Goal: Task Accomplishment & Management: Use online tool/utility

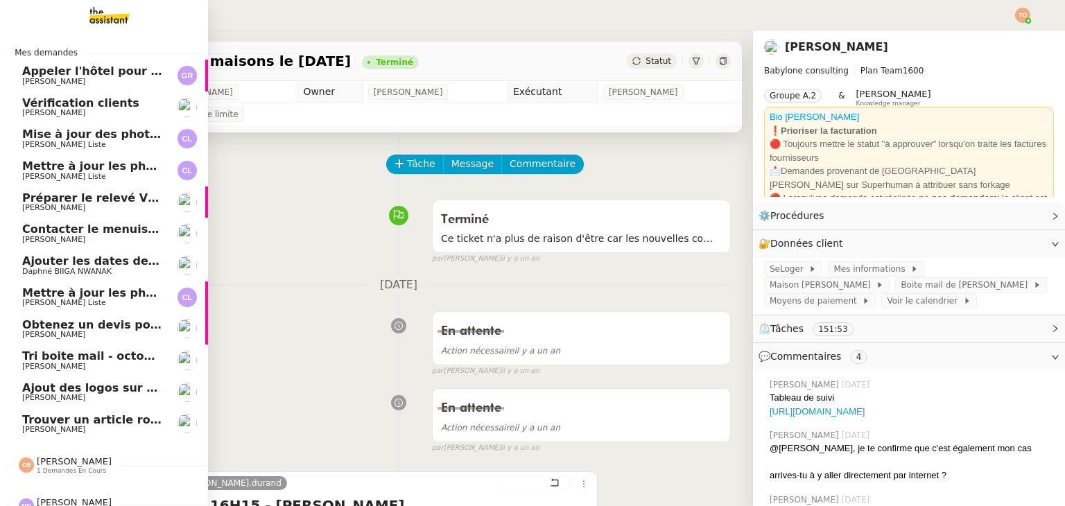
click at [69, 424] on span "Trouver un article rouge en stock" at bounding box center [126, 419] width 208 height 13
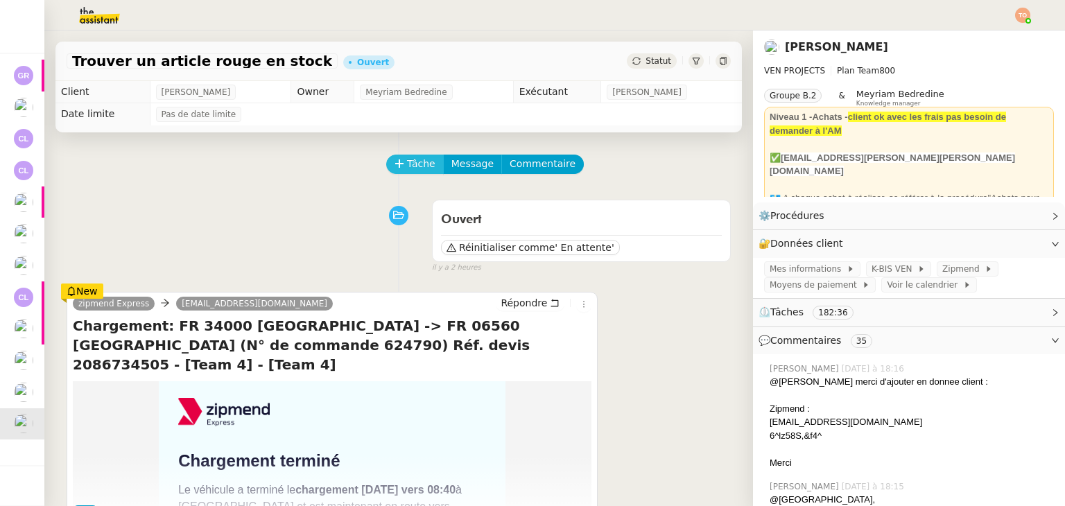
click at [418, 171] on span "Tâche" at bounding box center [421, 164] width 28 height 16
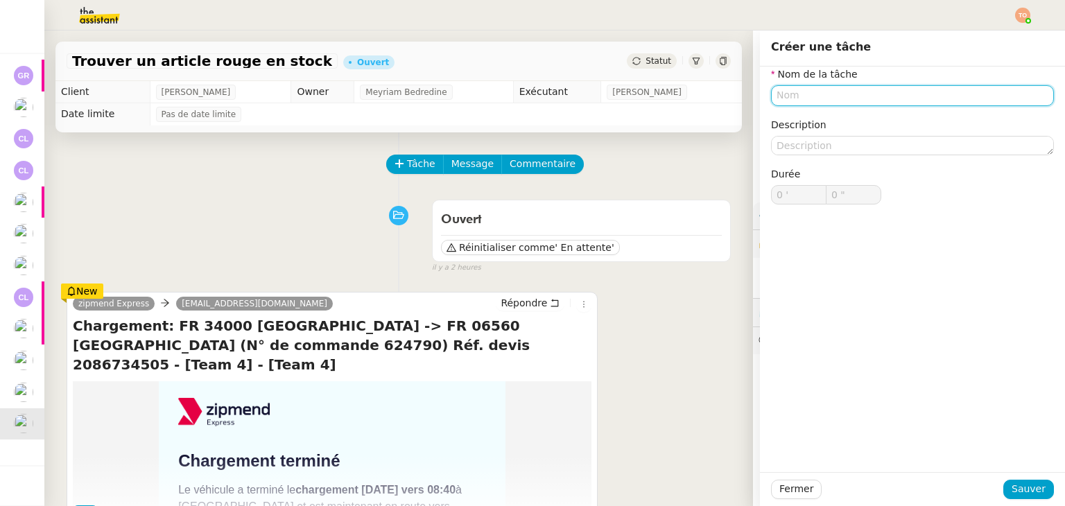
click at [841, 103] on input "text" at bounding box center [912, 95] width 283 height 20
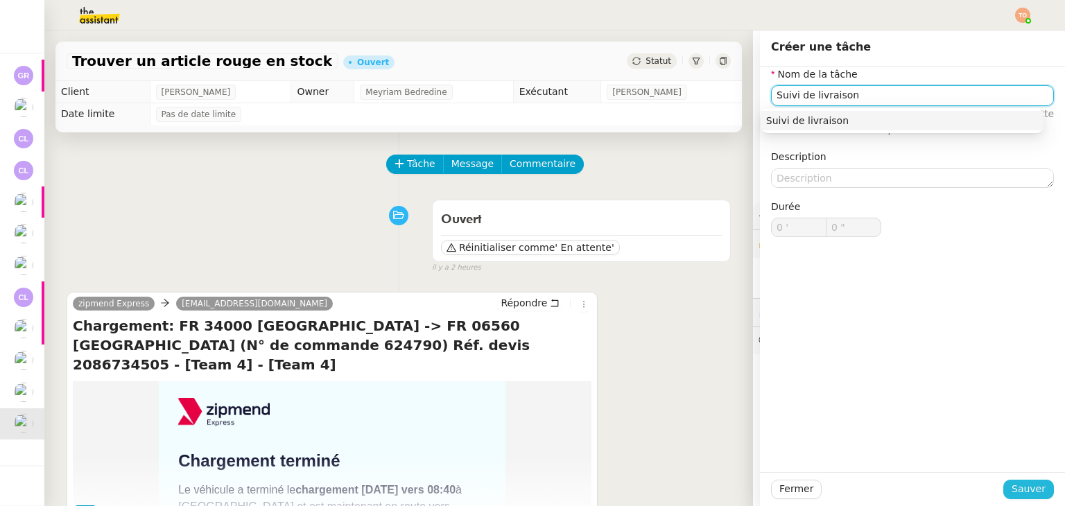
type input "Suivi de livraison"
click at [1030, 480] on button "Sauver" at bounding box center [1028, 489] width 51 height 19
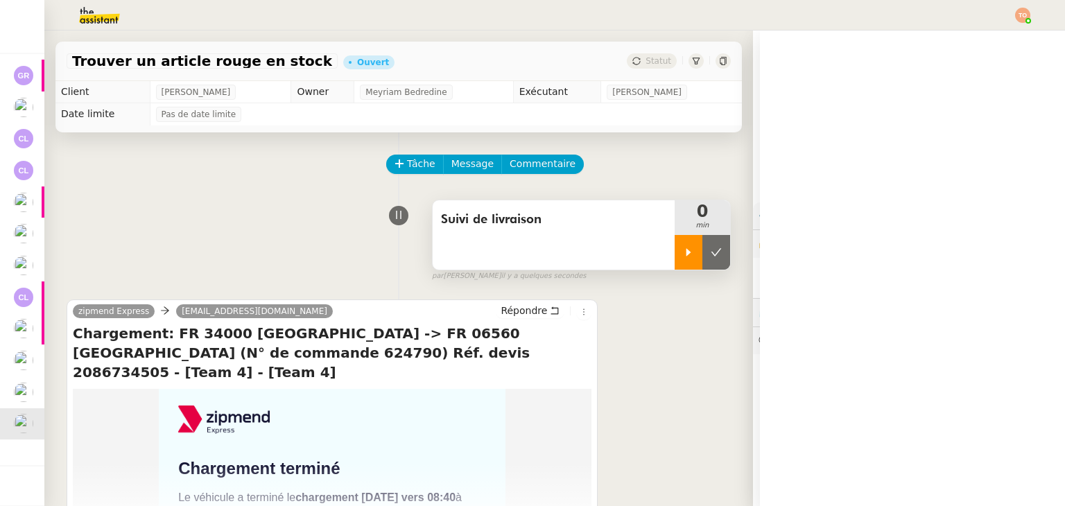
click at [676, 240] on div at bounding box center [688, 252] width 28 height 35
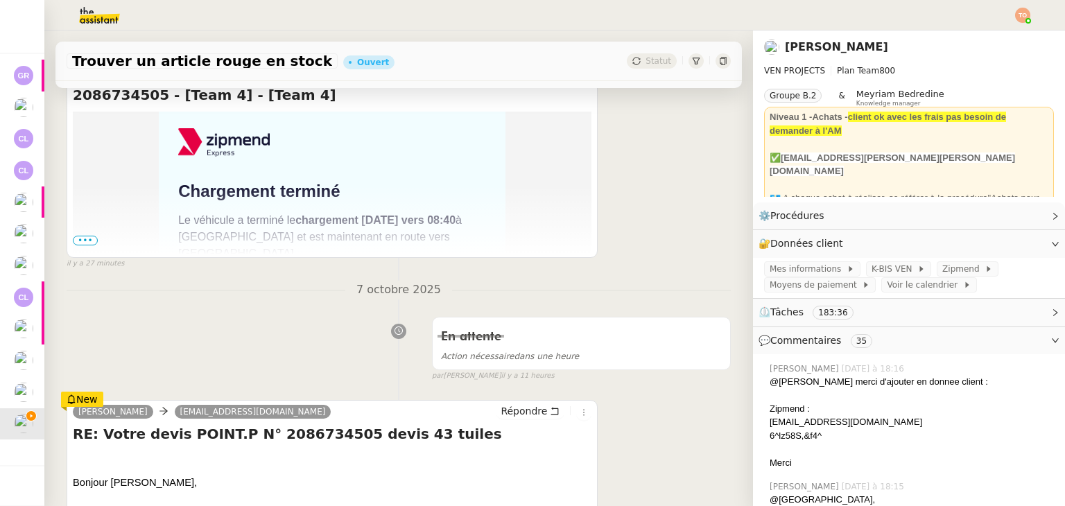
scroll to position [485, 0]
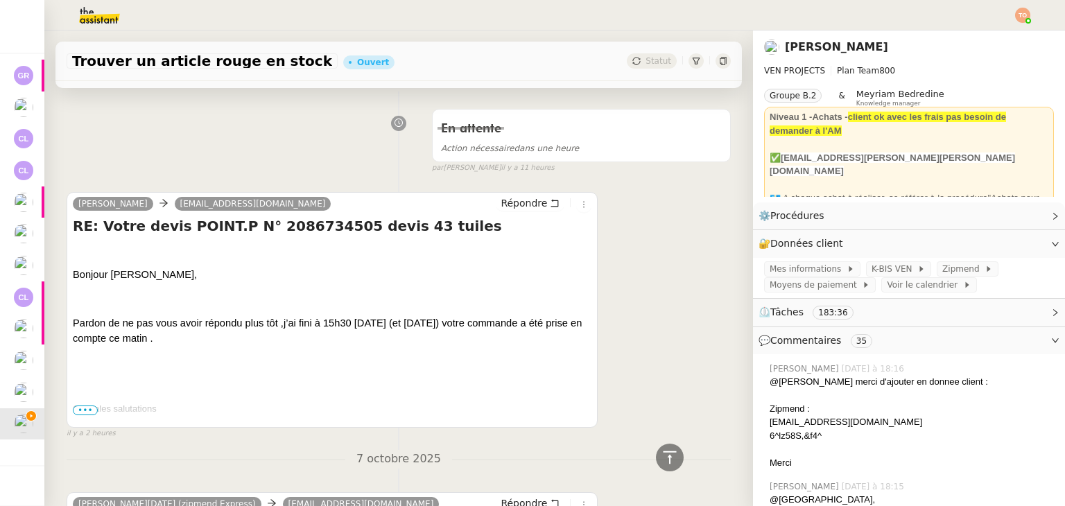
click at [83, 408] on span "•••" at bounding box center [85, 410] width 25 height 10
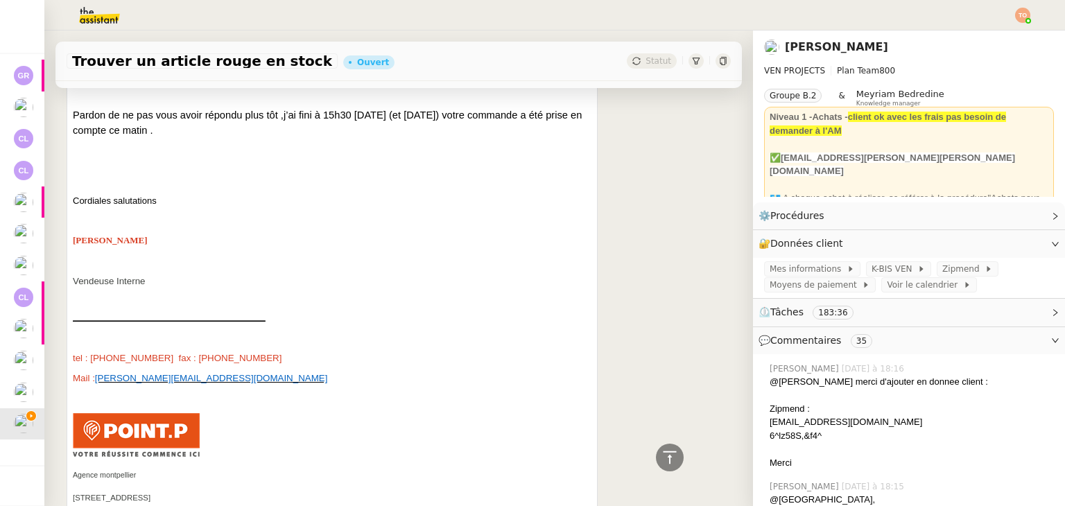
scroll to position [624, 0]
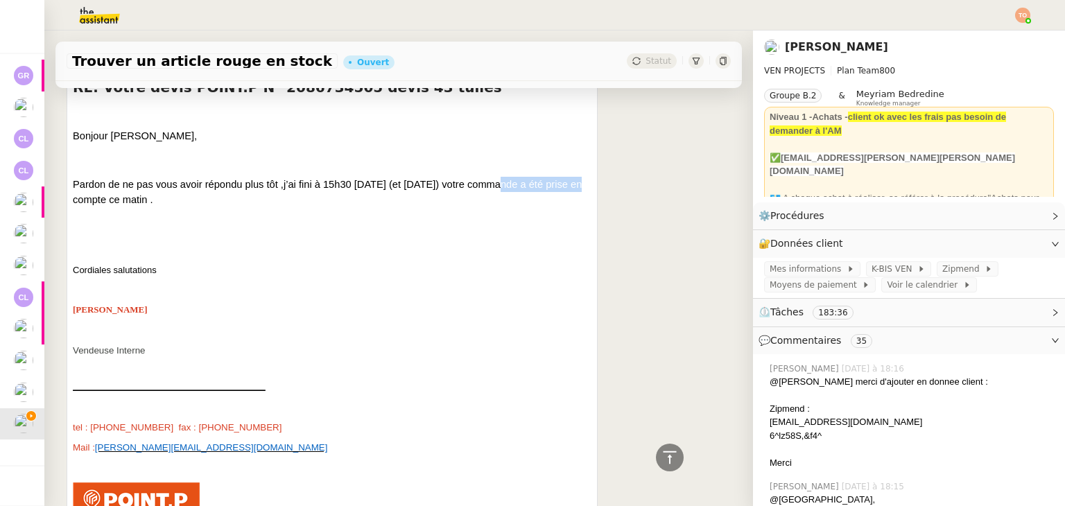
drag, startPoint x: 478, startPoint y: 181, endPoint x: 607, endPoint y: 173, distance: 129.9
click at [169, 194] on p "Pardon de ne pas vous avoir répondu plus tôt ,j’ai fini à 15h30 [DATE] (et [DAT…" at bounding box center [332, 192] width 518 height 30
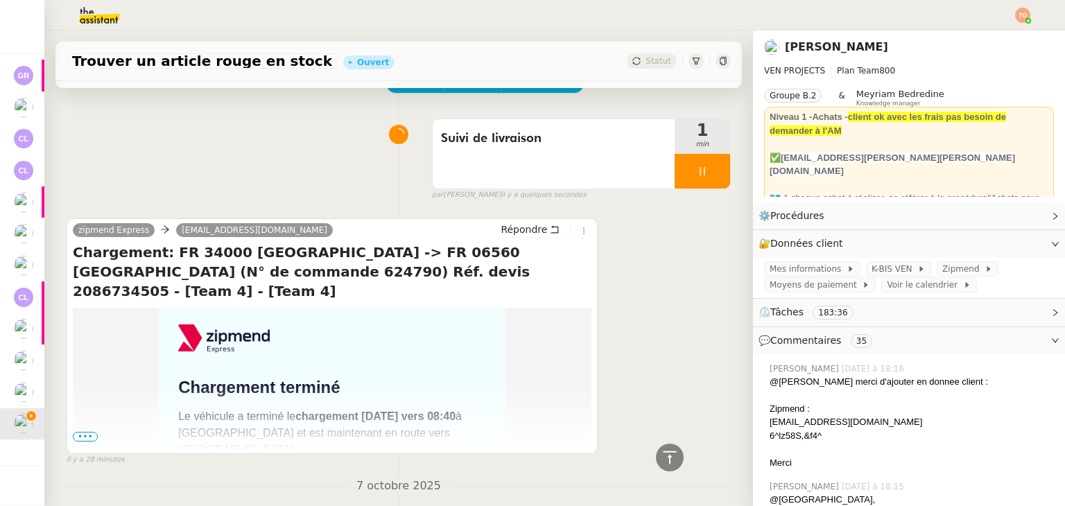
scroll to position [69, 0]
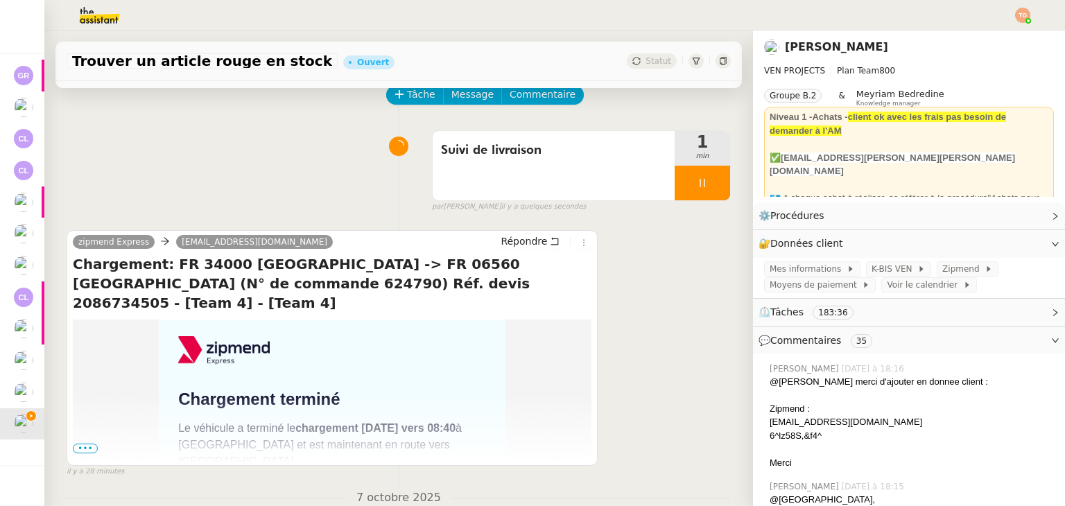
click at [93, 447] on span "•••" at bounding box center [85, 449] width 25 height 10
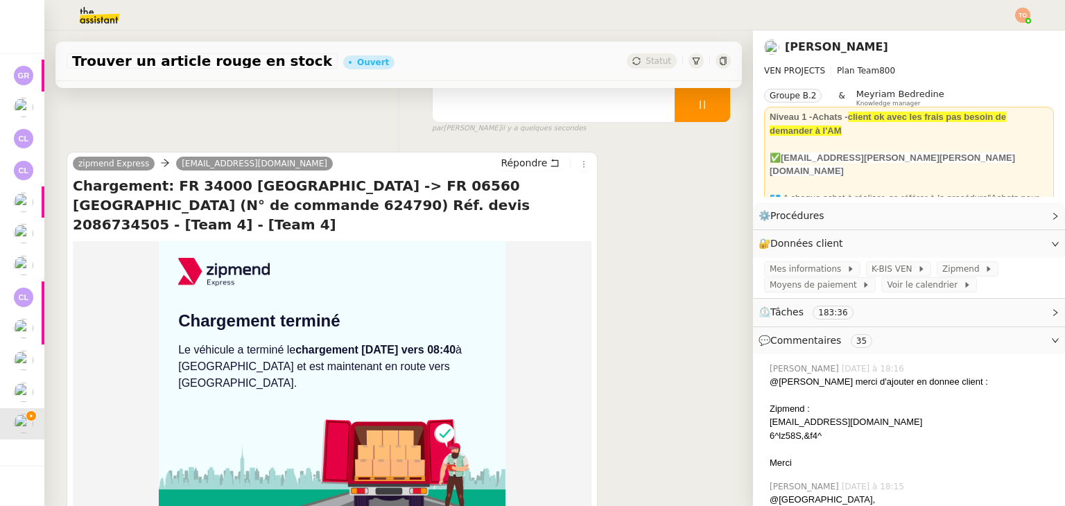
scroll to position [208, 0]
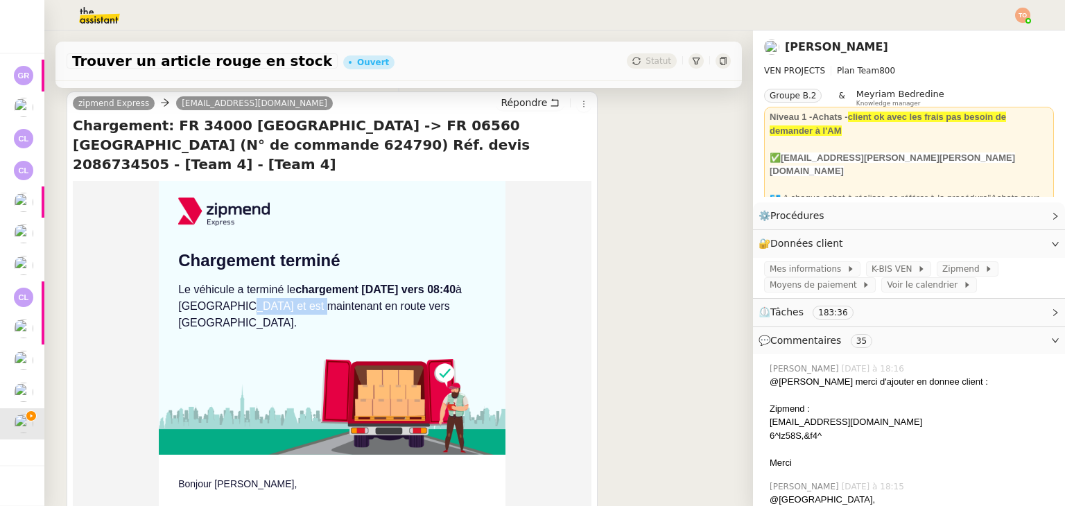
drag, startPoint x: 232, startPoint y: 287, endPoint x: 300, endPoint y: 286, distance: 67.9
click at [295, 286] on div "Le véhicule a terminé le chargement [DATE] vers 08:40 à [GEOGRAPHIC_DATA] et es…" at bounding box center [332, 306] width 308 height 50
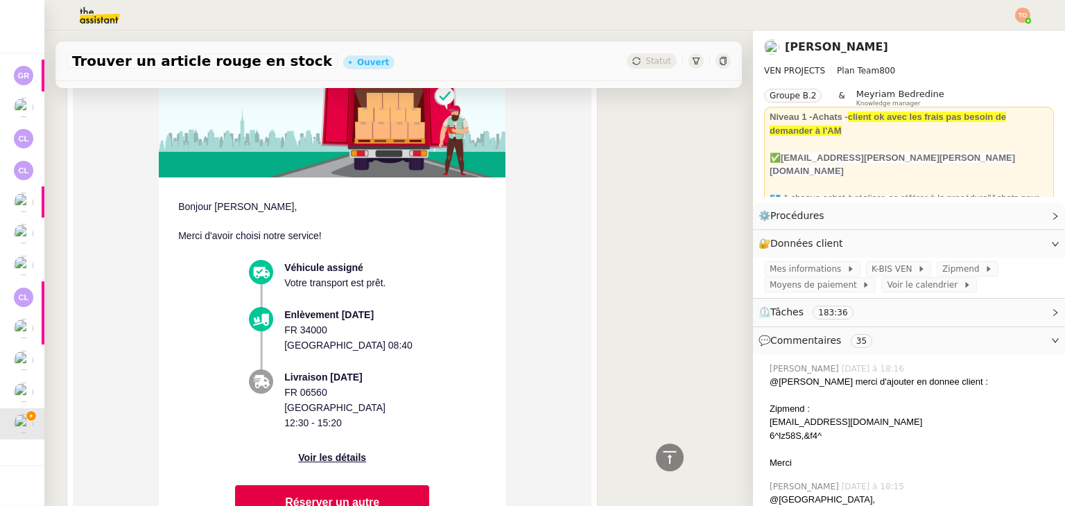
scroll to position [624, 0]
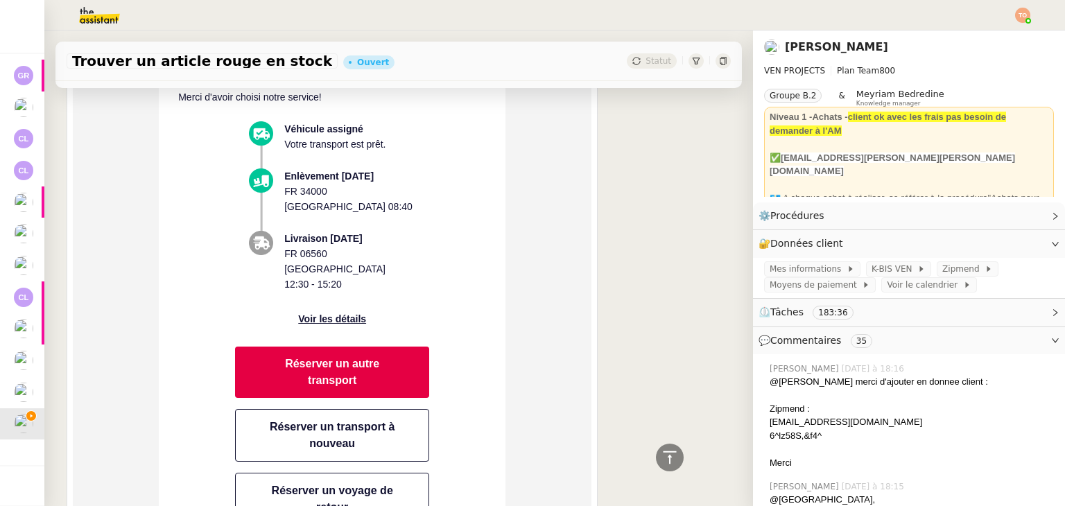
click at [346, 303] on link "Voir les détails" at bounding box center [331, 319] width 101 height 33
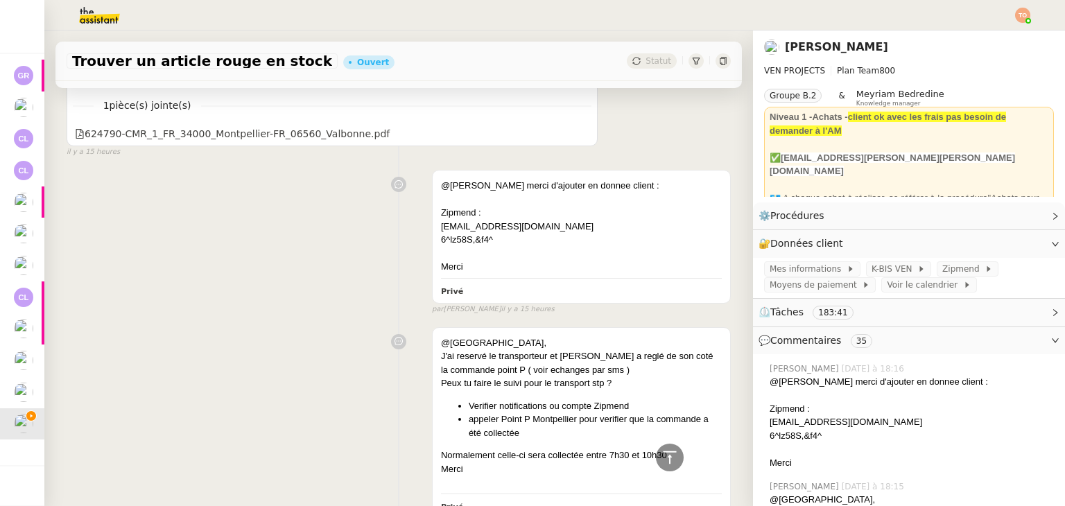
scroll to position [3951, 0]
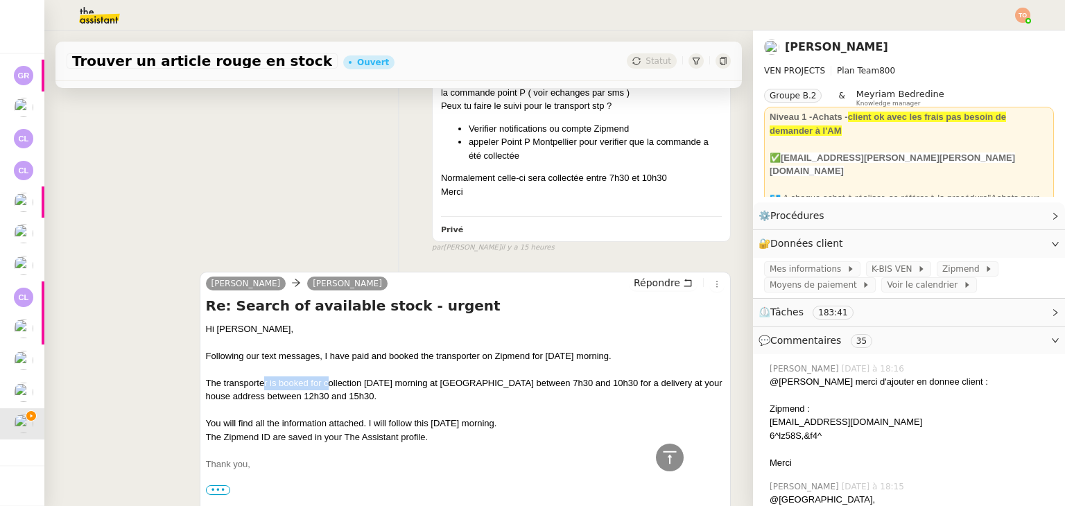
drag, startPoint x: 259, startPoint y: 322, endPoint x: 326, endPoint y: 317, distance: 67.4
click at [326, 376] on div "The transporter is booked for collection [DATE] morning at [GEOGRAPHIC_DATA] be…" at bounding box center [465, 389] width 518 height 27
drag, startPoint x: 344, startPoint y: 314, endPoint x: 497, endPoint y: 313, distance: 153.2
click at [497, 376] on div "The transporter is booked for collection [DATE] morning at [GEOGRAPHIC_DATA] be…" at bounding box center [465, 389] width 518 height 27
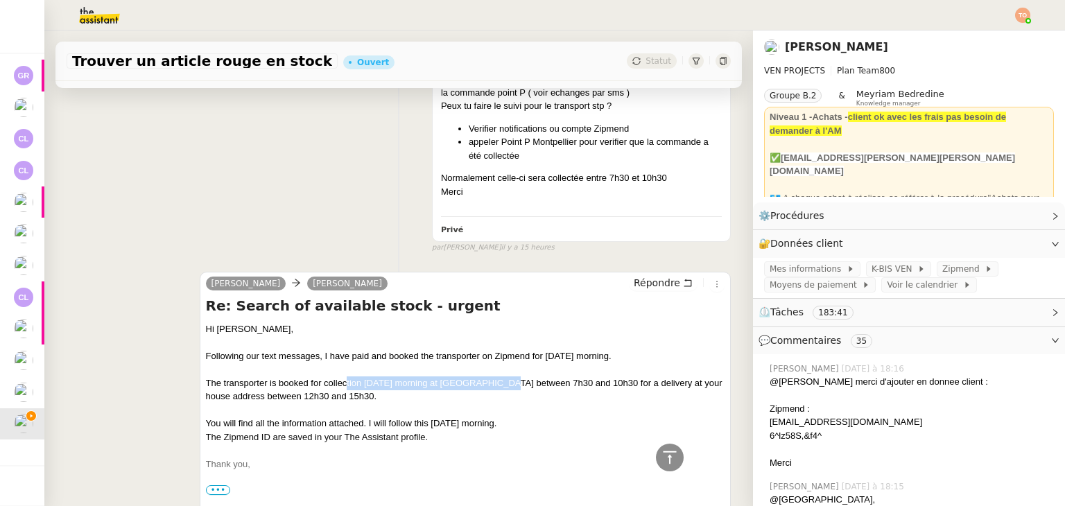
click at [497, 376] on div "The transporter is booked for collection [DATE] morning at [GEOGRAPHIC_DATA] be…" at bounding box center [465, 389] width 518 height 27
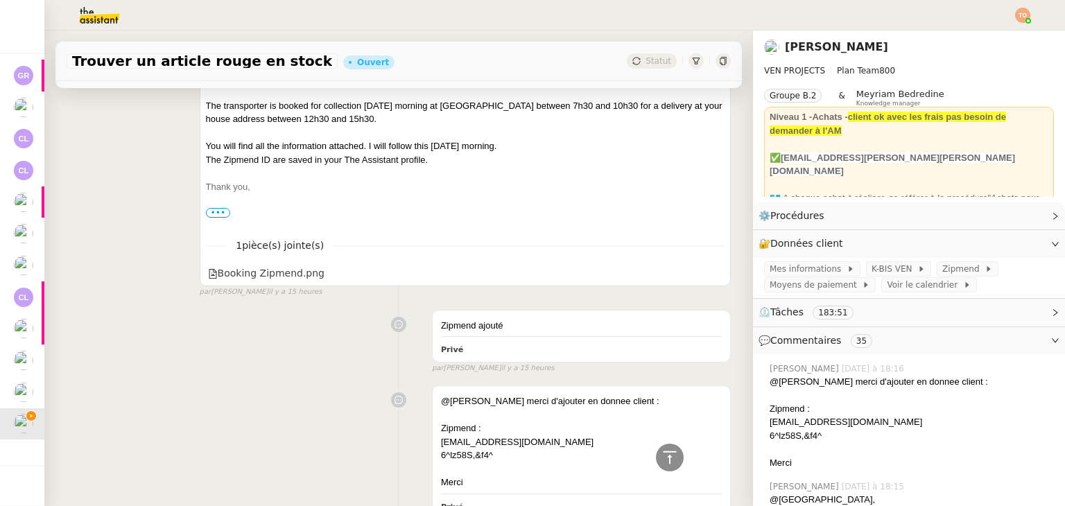
scroll to position [4020, 0]
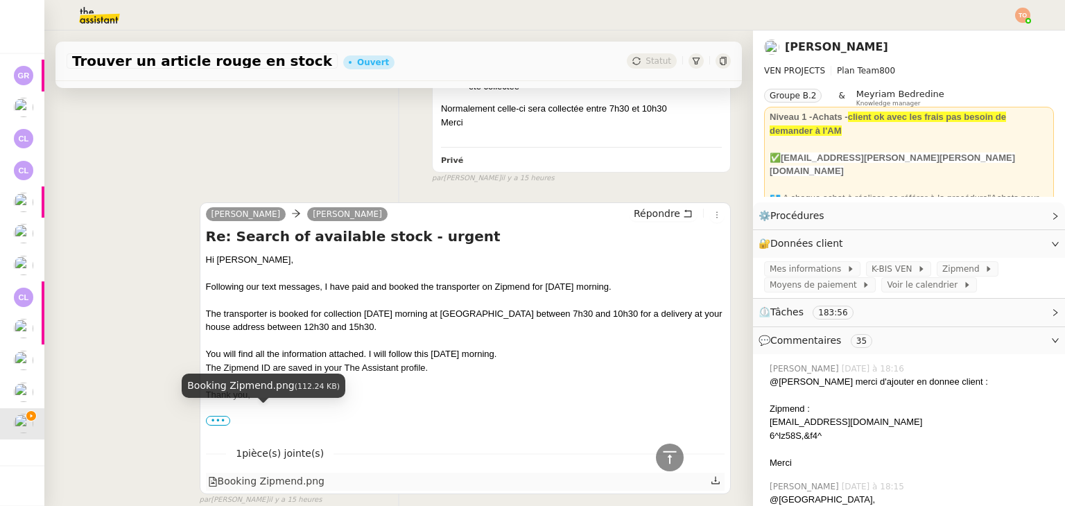
click at [272, 473] on div "Booking Zipmend.png" at bounding box center [266, 481] width 116 height 16
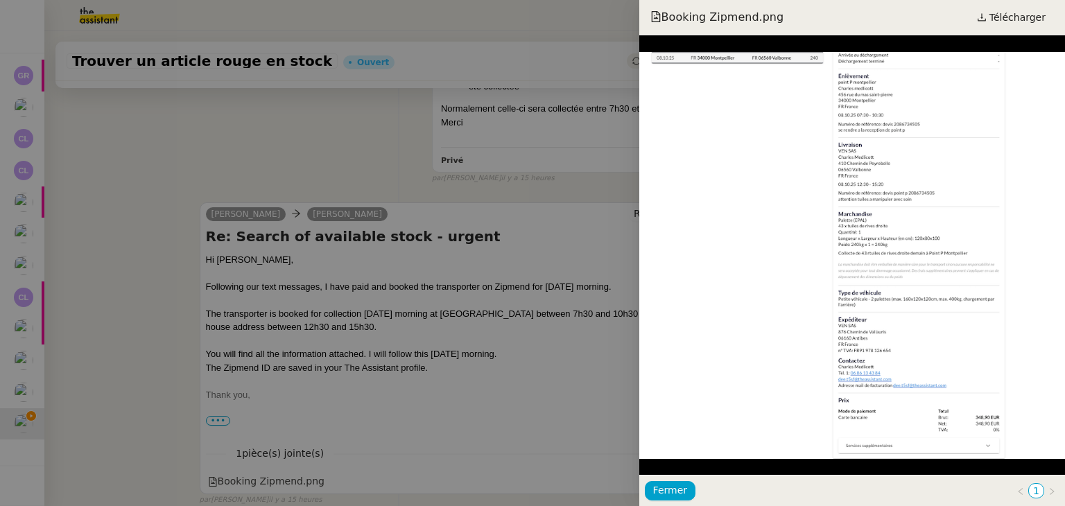
click at [521, 119] on div at bounding box center [532, 253] width 1065 height 506
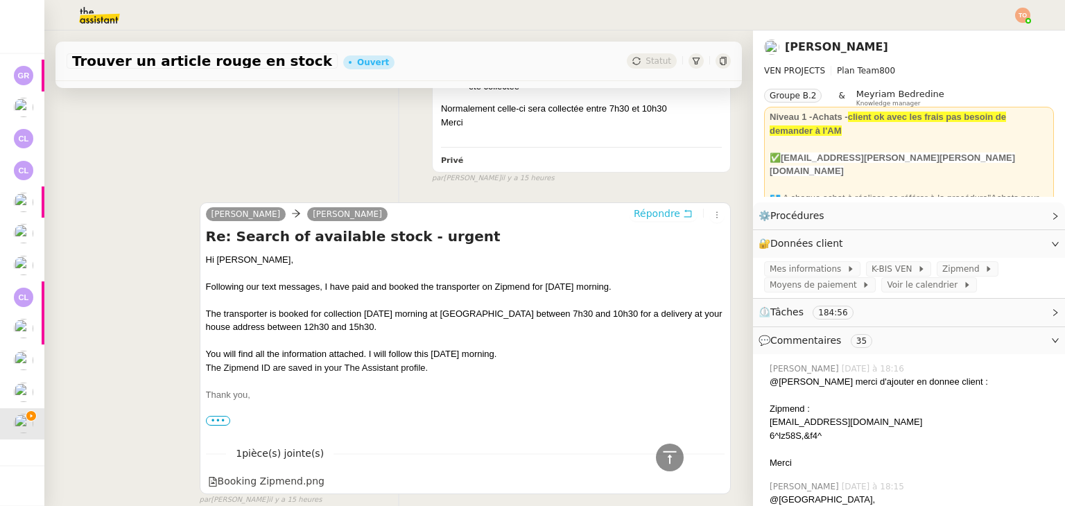
click at [654, 207] on span "Répondre" at bounding box center [657, 214] width 46 height 14
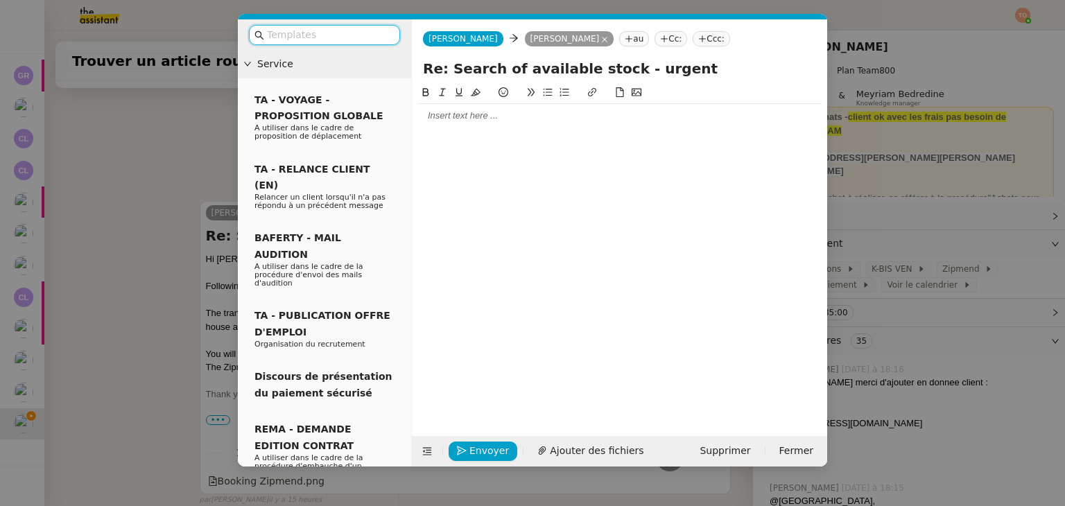
click at [566, 112] on div at bounding box center [619, 116] width 404 height 12
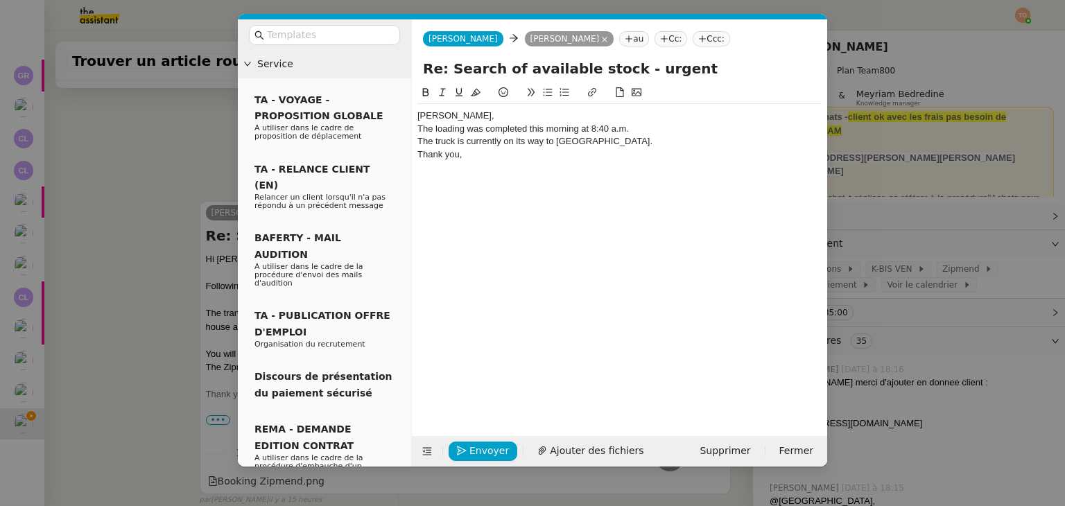
scroll to position [4198, 0]
click at [546, 117] on div "[PERSON_NAME]," at bounding box center [619, 116] width 404 height 12
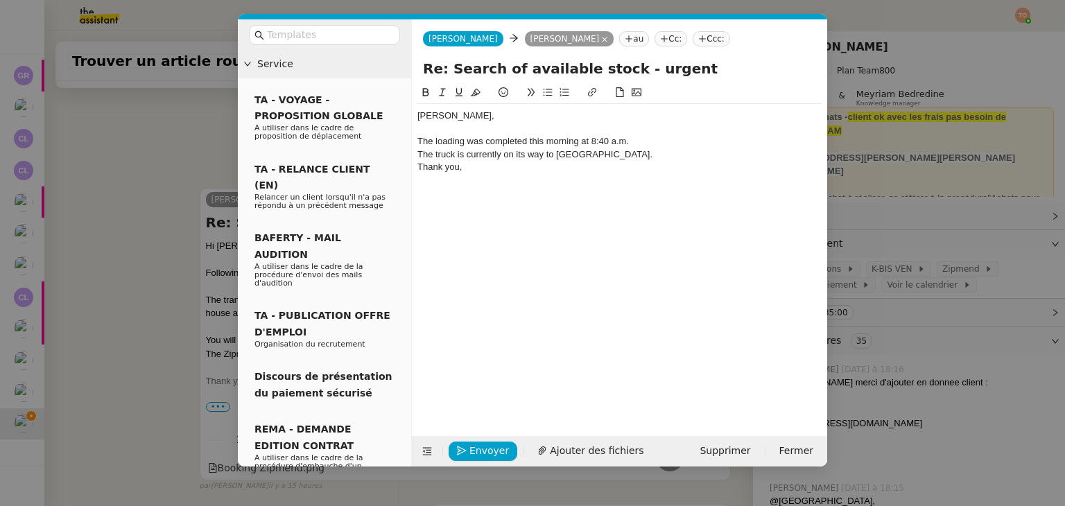
click at [636, 143] on div "The loading was completed this morning at 8:40 a.m." at bounding box center [619, 141] width 404 height 12
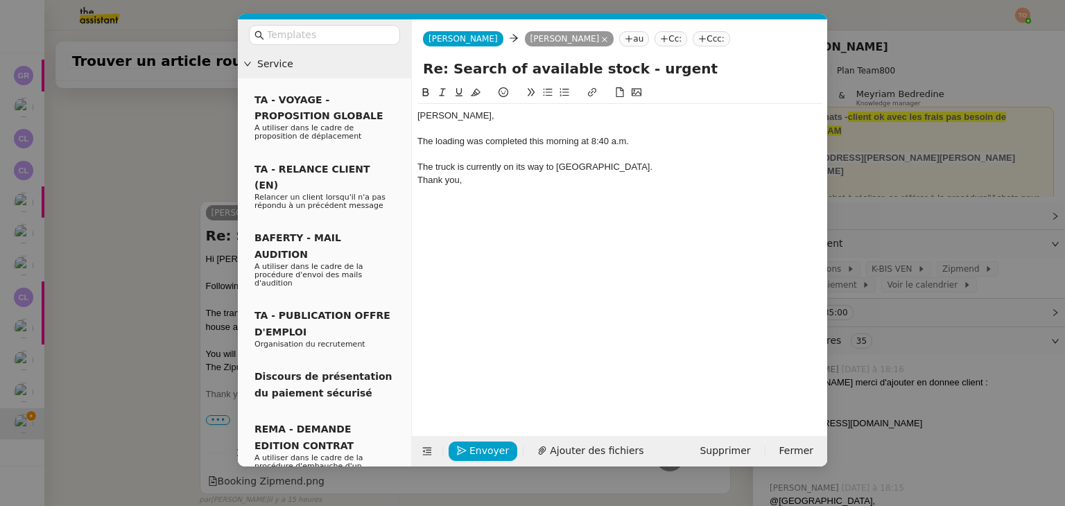
click at [636, 161] on div "The truck is currently on its way to [GEOGRAPHIC_DATA]." at bounding box center [619, 167] width 404 height 12
click at [482, 454] on span "Envoyer" at bounding box center [489, 451] width 40 height 16
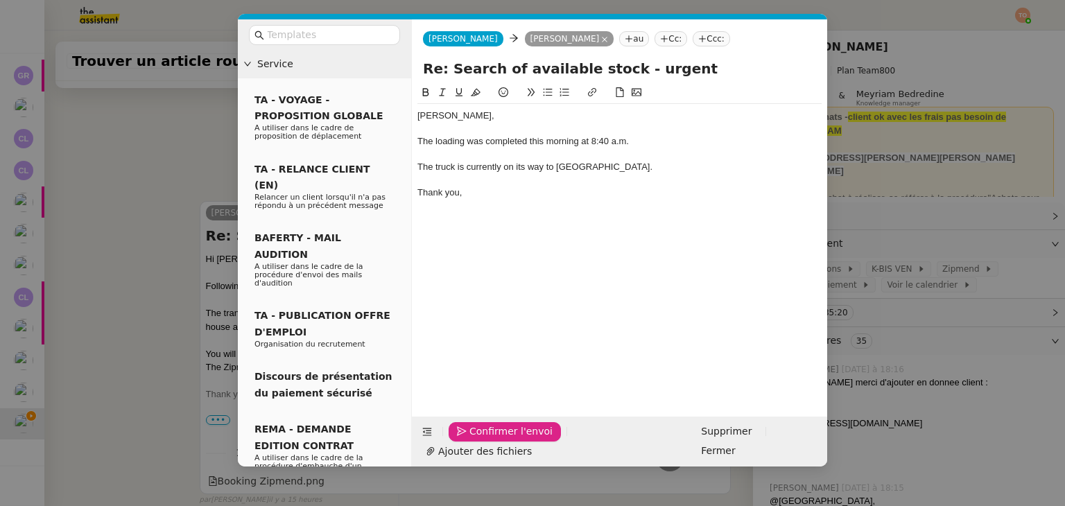
click at [482, 439] on span "Confirmer l'envoi" at bounding box center [510, 431] width 83 height 16
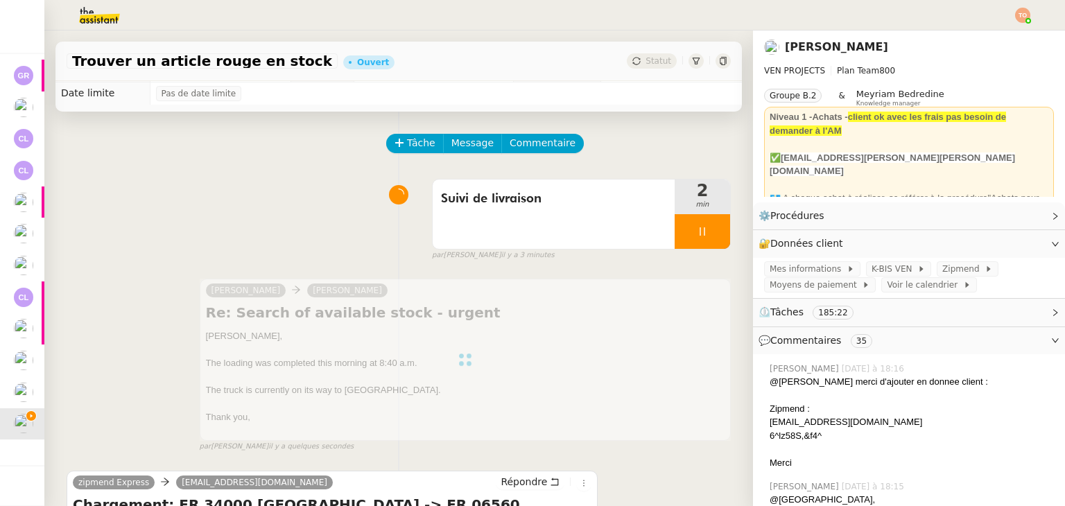
scroll to position [0, 0]
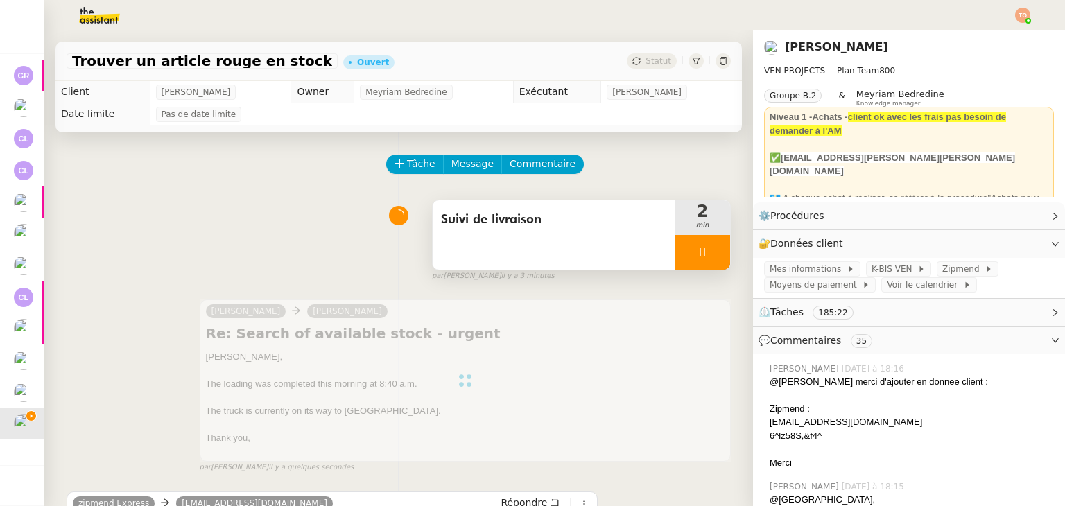
click at [690, 250] on div at bounding box center [701, 252] width 55 height 35
click at [705, 251] on button at bounding box center [716, 252] width 28 height 35
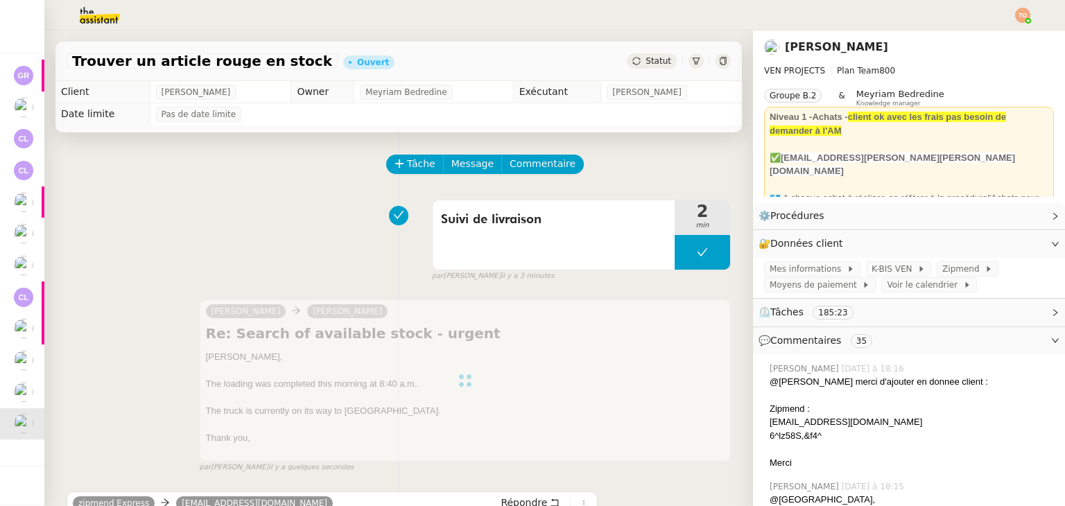
click at [645, 58] on span "Statut" at bounding box center [658, 61] width 26 height 10
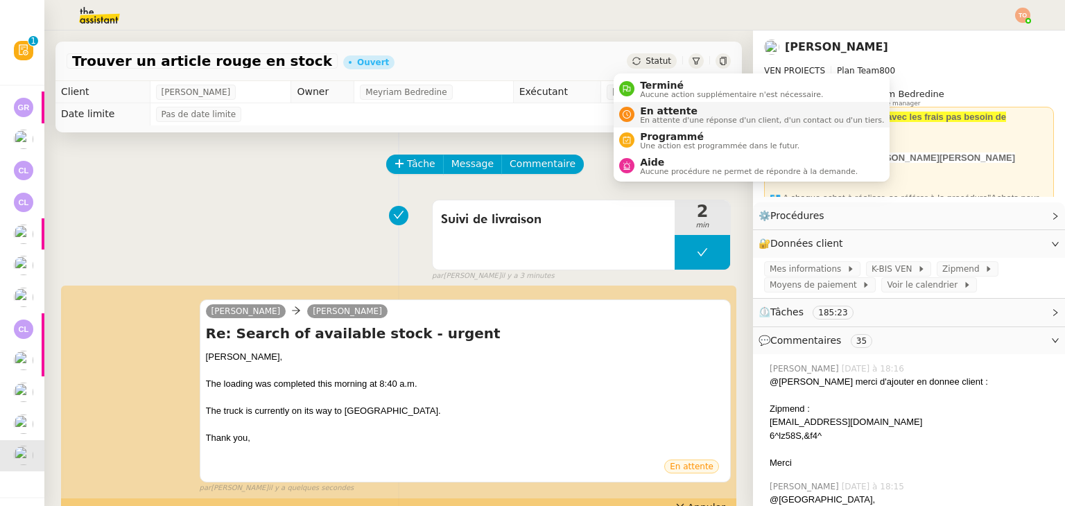
click at [663, 116] on span "En attente d'une réponse d'un client, d'un contact ou d'un tiers." at bounding box center [762, 120] width 244 height 8
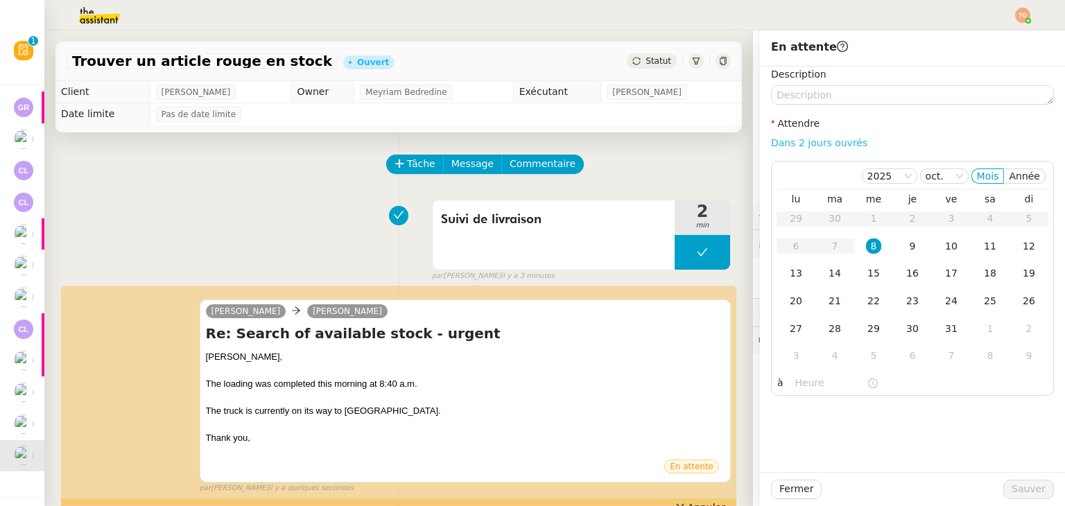
drag, startPoint x: 793, startPoint y: 140, endPoint x: 801, endPoint y: 145, distance: 9.6
click at [793, 142] on link "Dans 2 jours ouvrés" at bounding box center [819, 142] width 96 height 11
type input "07:00"
drag, startPoint x: 1020, startPoint y: 484, endPoint x: 959, endPoint y: 473, distance: 61.3
click at [1020, 483] on span "Sauver" at bounding box center [1028, 489] width 34 height 16
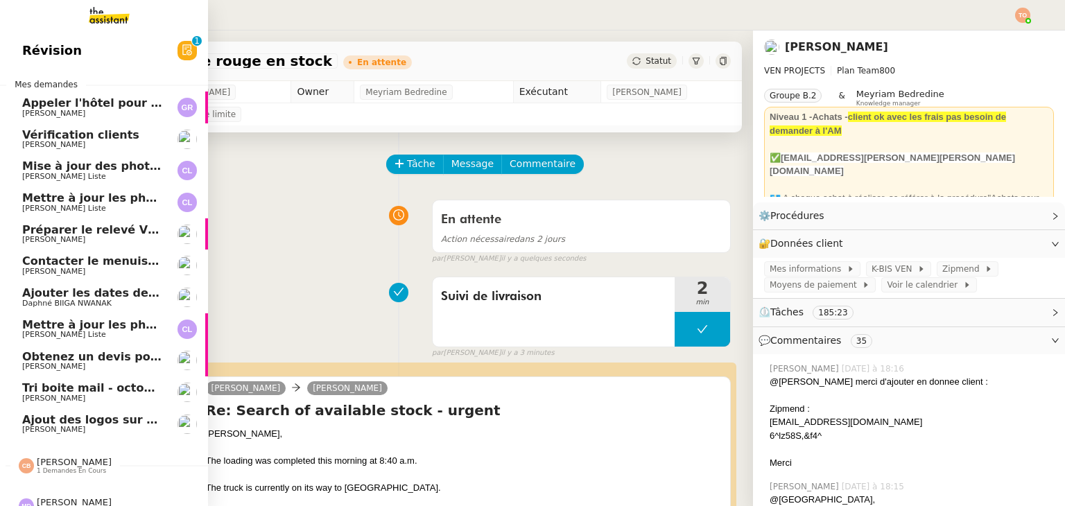
click at [44, 430] on span "[PERSON_NAME]" at bounding box center [53, 429] width 63 height 9
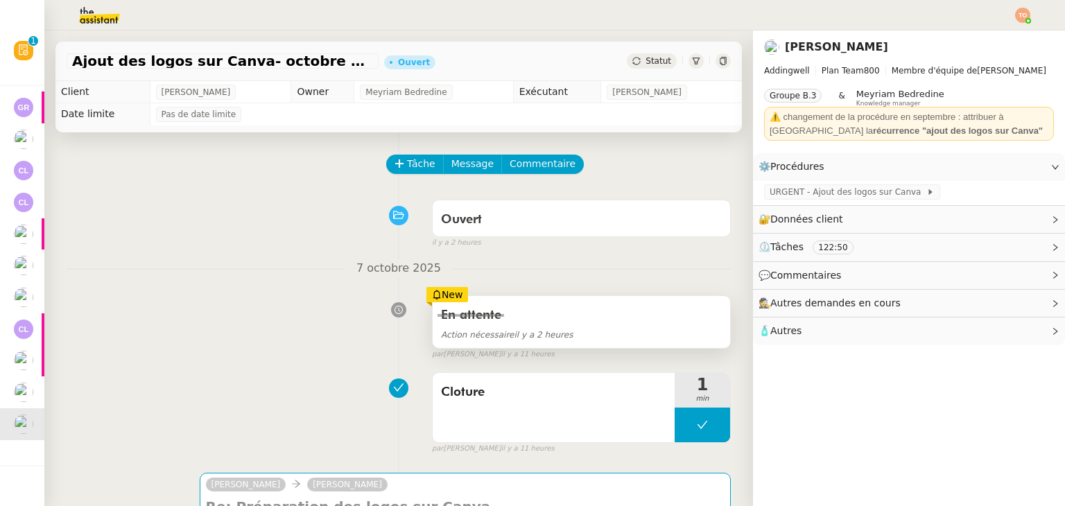
scroll to position [208, 0]
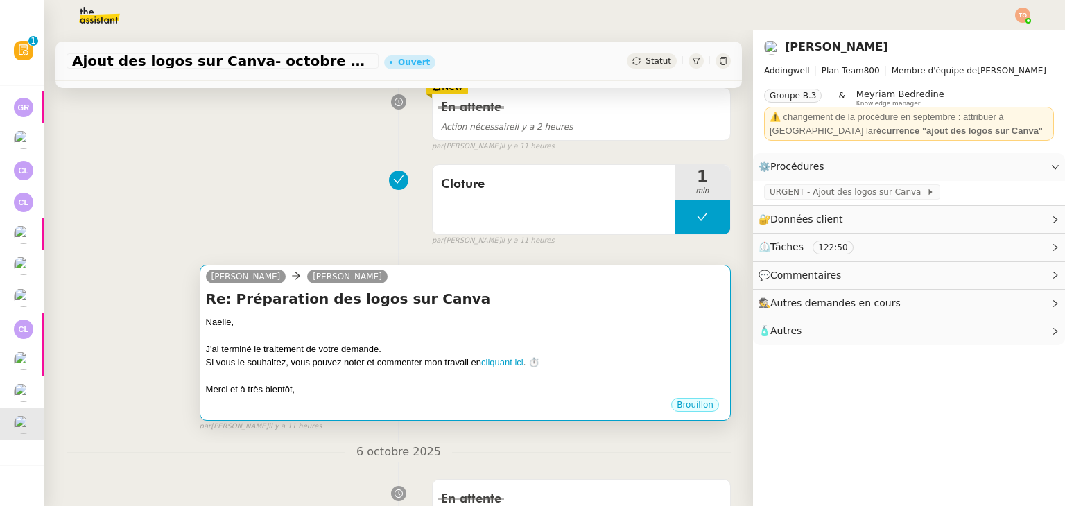
click at [559, 346] on div "J'ai terminé le traitement de votre demande." at bounding box center [465, 349] width 518 height 14
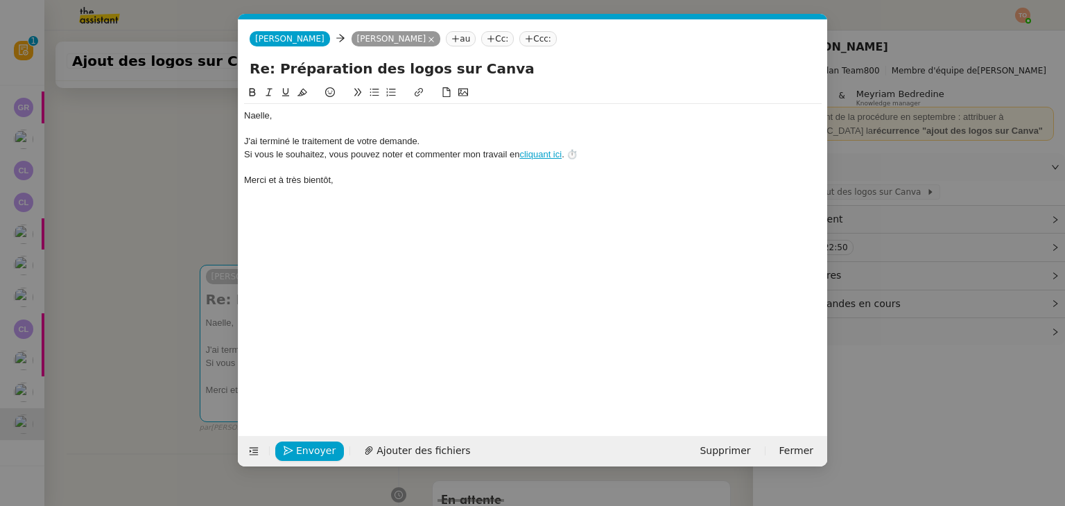
scroll to position [0, 29]
click at [321, 451] on span "Envoyer" at bounding box center [316, 451] width 40 height 16
click at [321, 451] on span "Confirmer l'envoi" at bounding box center [337, 451] width 83 height 16
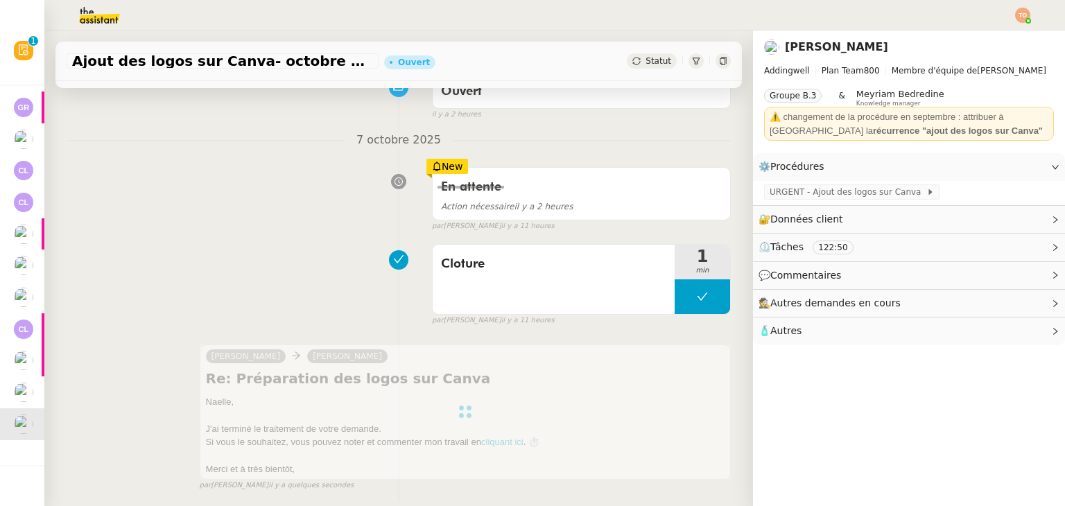
scroll to position [69, 0]
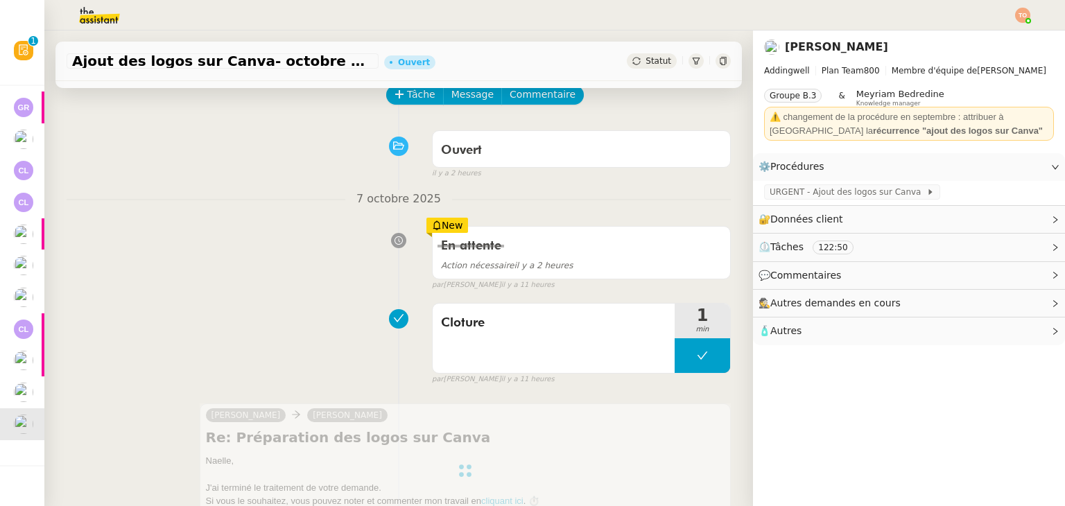
click at [646, 57] on span "Statut" at bounding box center [658, 61] width 26 height 10
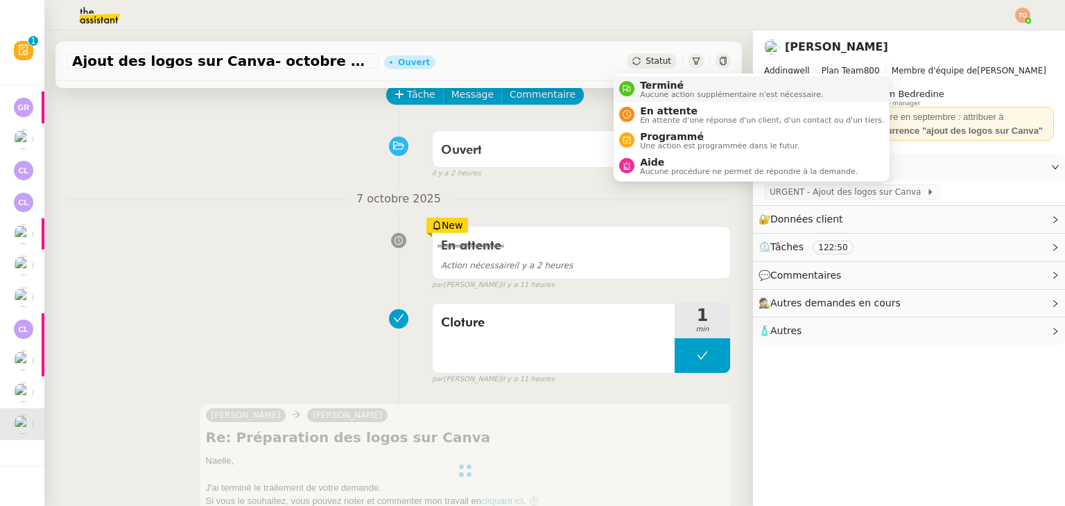
click at [657, 80] on span "Terminé" at bounding box center [731, 85] width 183 height 11
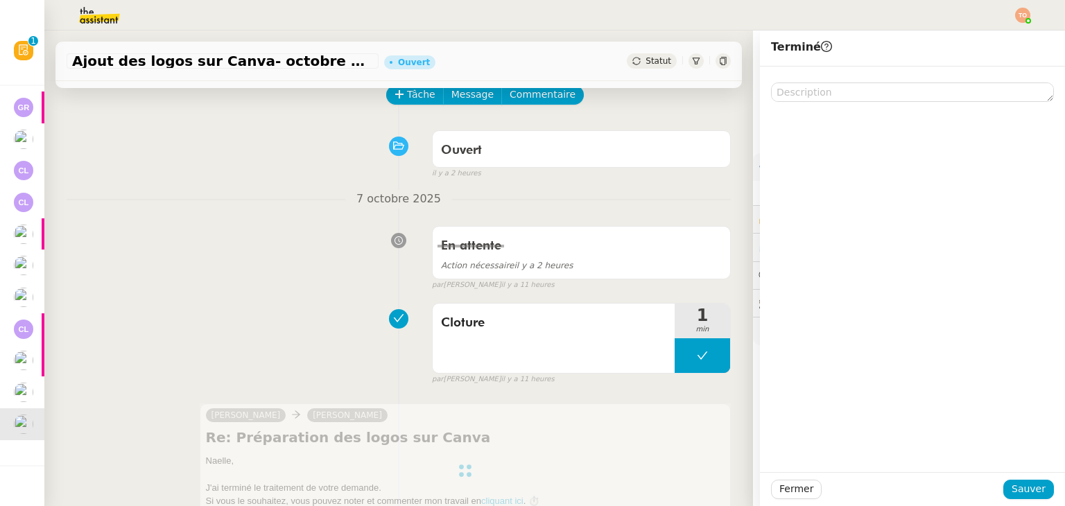
click at [1004, 478] on div "Fermer Sauver" at bounding box center [912, 489] width 305 height 34
click at [1006, 480] on button "Sauver" at bounding box center [1028, 489] width 51 height 19
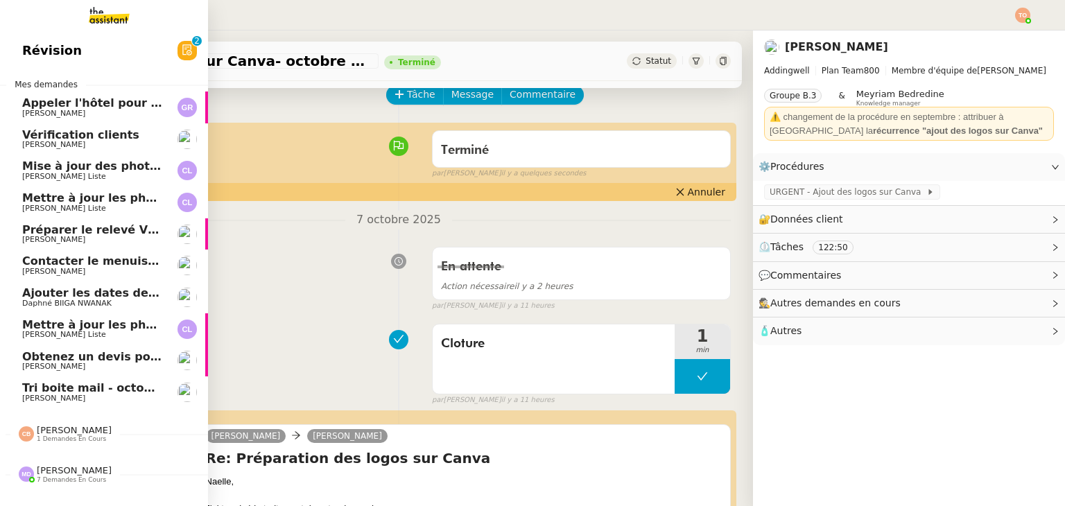
click at [84, 110] on span "[PERSON_NAME]" at bounding box center [53, 113] width 63 height 9
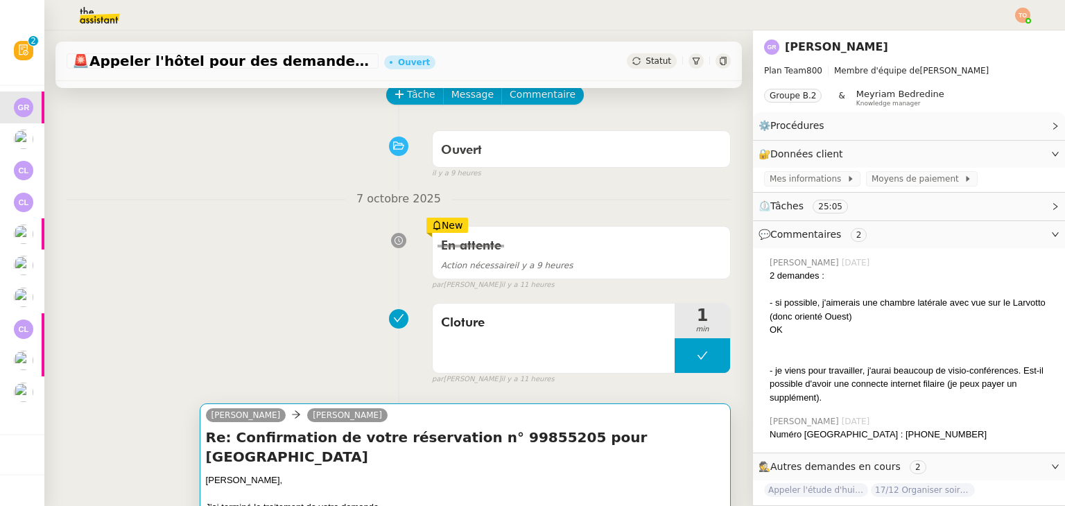
click at [554, 487] on div at bounding box center [465, 494] width 518 height 14
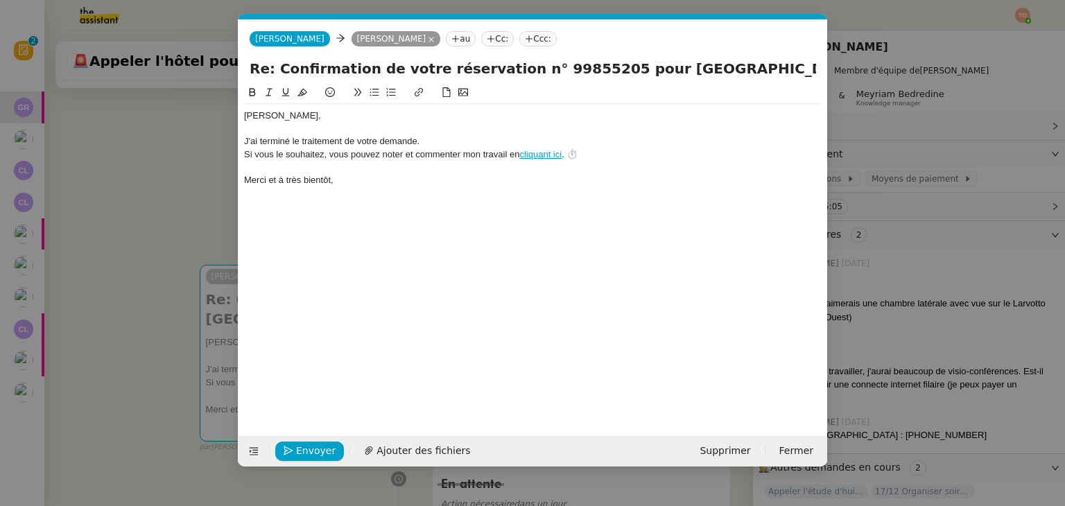
scroll to position [0, 29]
click at [314, 450] on span "Envoyer" at bounding box center [316, 451] width 40 height 16
click at [314, 450] on span "Confirmer l'envoi" at bounding box center [337, 451] width 83 height 16
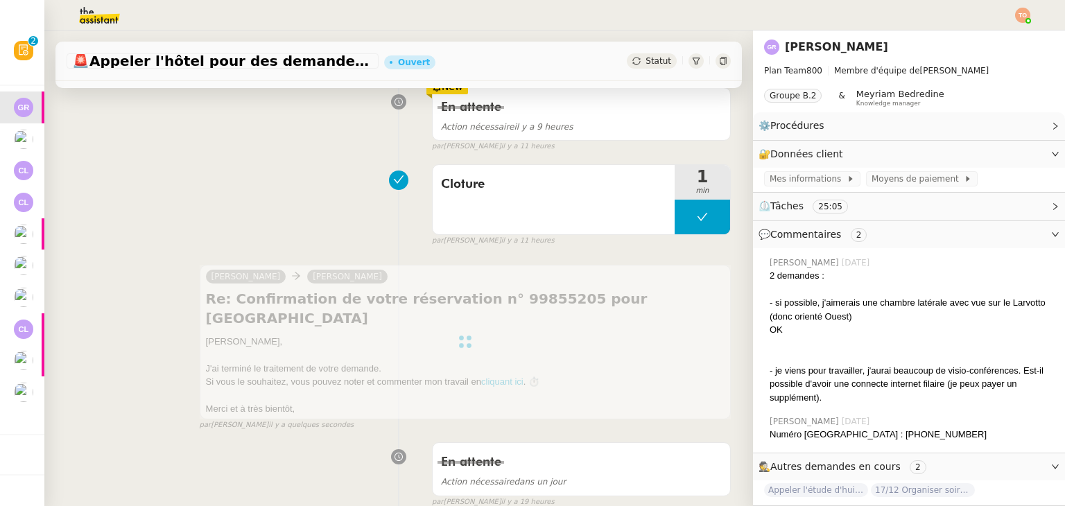
click at [654, 70] on div "🚨 Appeler l'hôtel pour des demandes spécifiques Ouvert Statut" at bounding box center [398, 62] width 686 height 40
click at [645, 59] on span "Statut" at bounding box center [658, 61] width 26 height 10
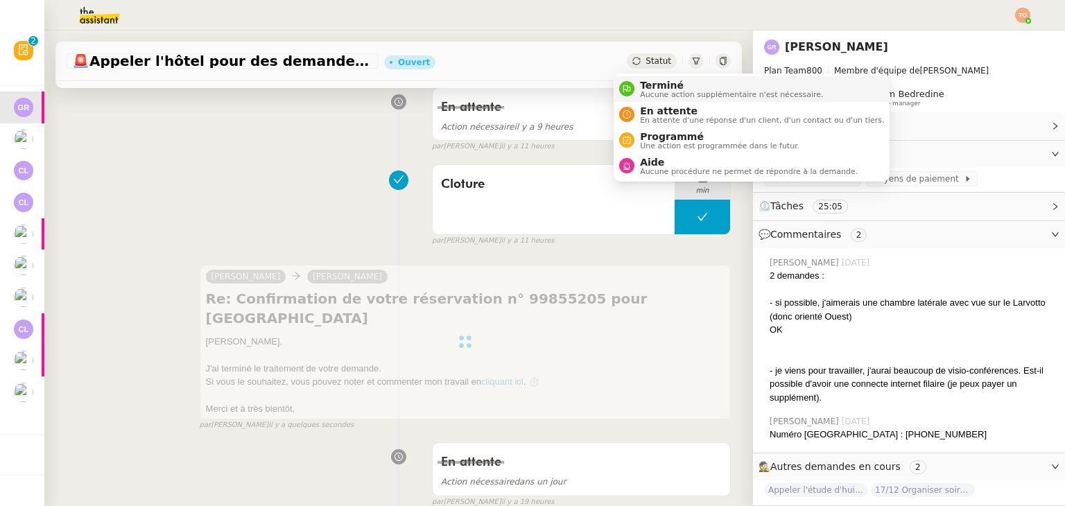
click at [658, 82] on span "Terminé" at bounding box center [731, 85] width 183 height 11
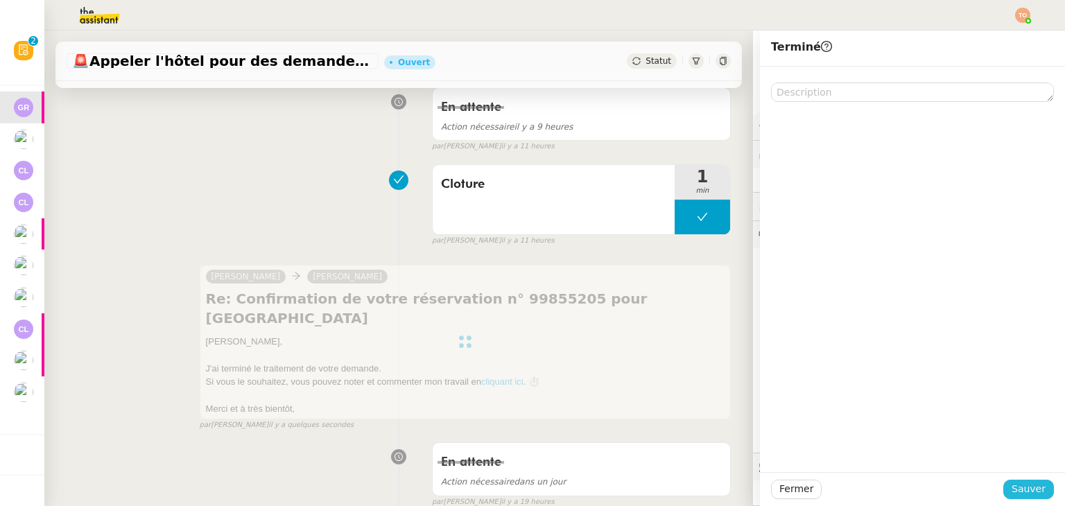
click at [1003, 491] on button "Sauver" at bounding box center [1028, 489] width 51 height 19
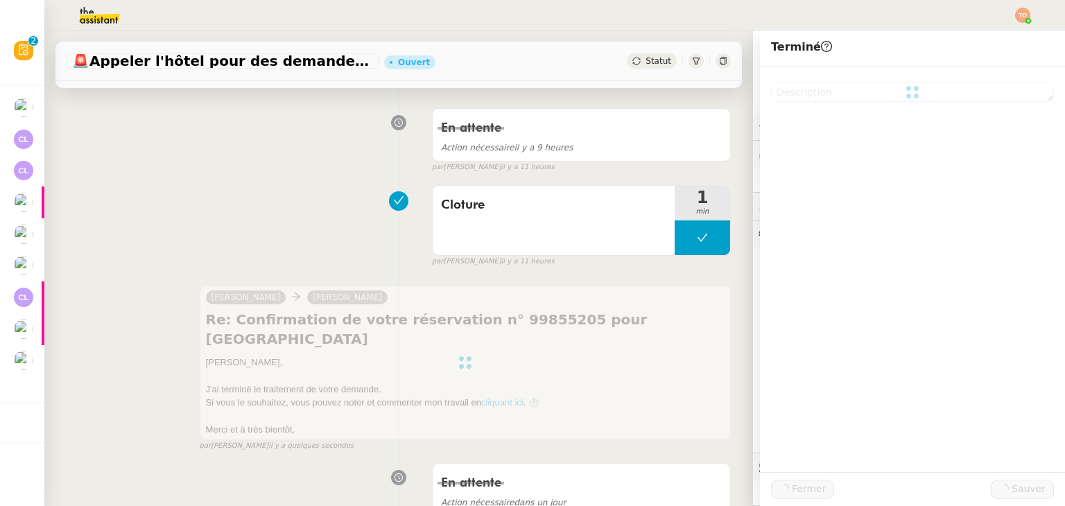
scroll to position [229, 0]
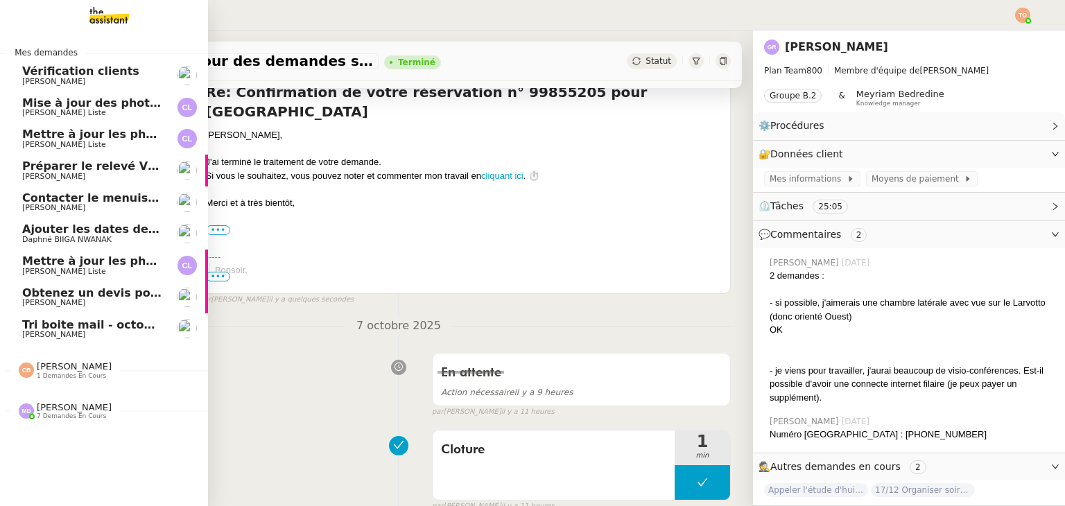
scroll to position [473, 0]
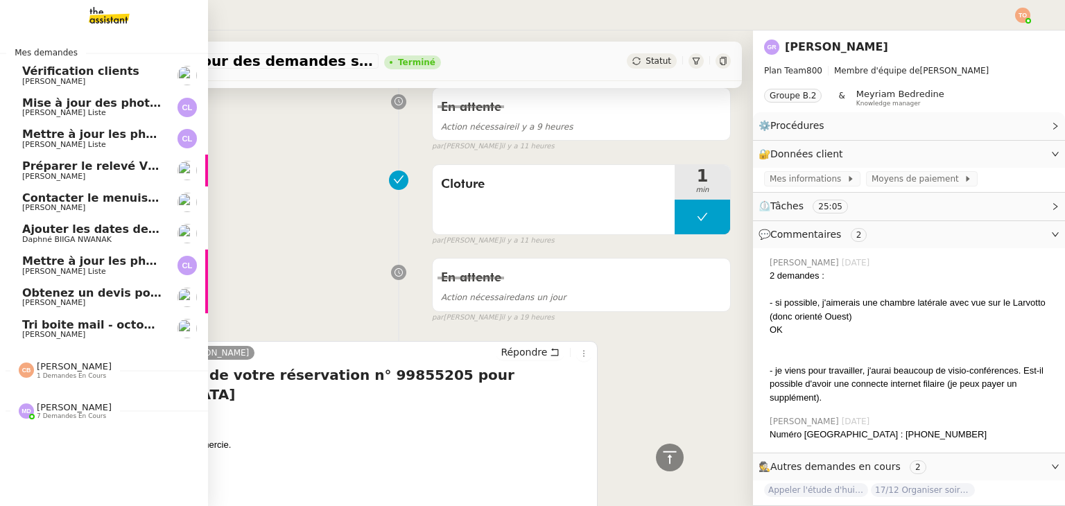
click at [100, 329] on span "Tri boite mail - octobre 2025" at bounding box center [110, 324] width 177 height 13
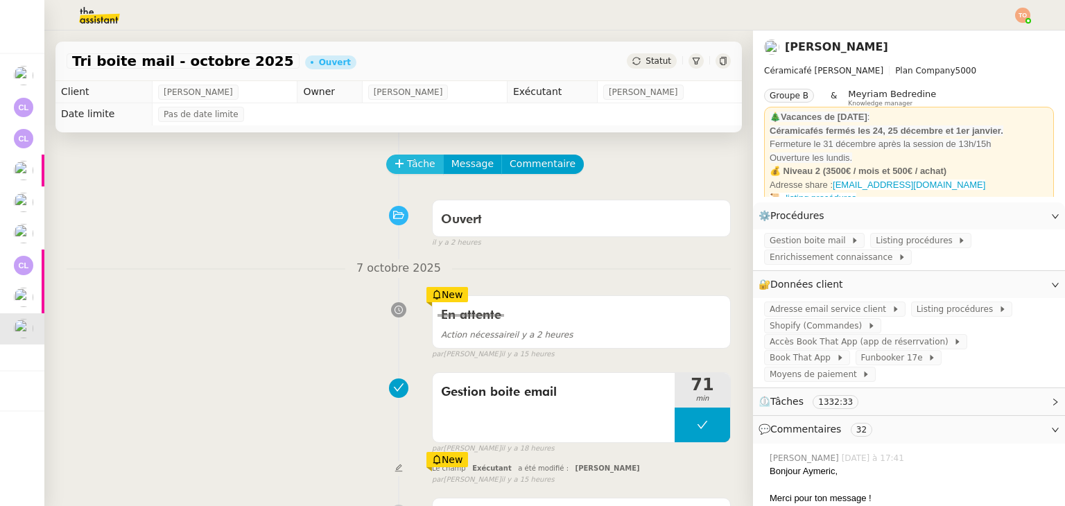
click at [411, 165] on span "Tâche" at bounding box center [421, 164] width 28 height 16
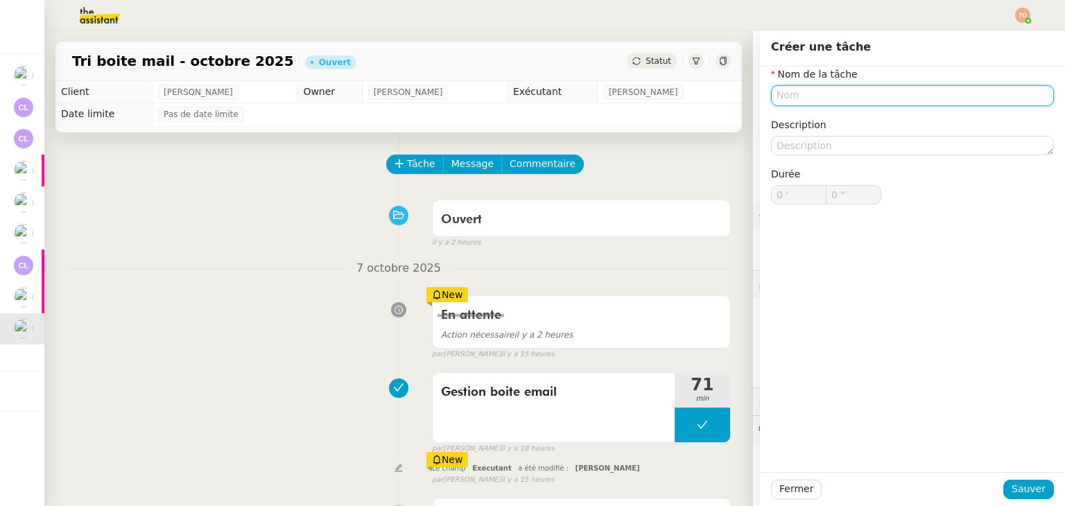
click at [822, 97] on input "text" at bounding box center [912, 95] width 283 height 20
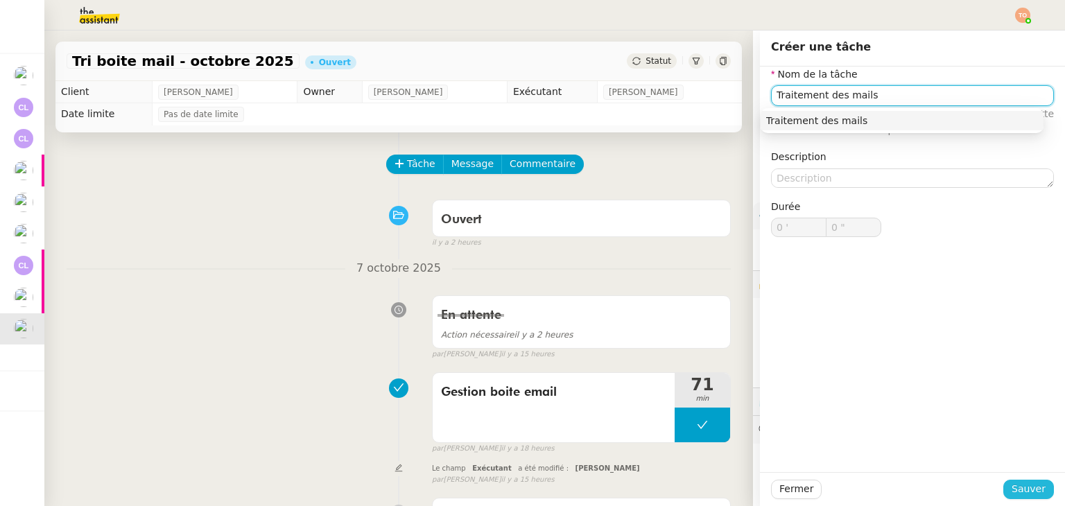
type input "Traitement des mails"
drag, startPoint x: 1037, startPoint y: 486, endPoint x: 866, endPoint y: 444, distance: 176.2
click at [1037, 485] on button "Sauver" at bounding box center [1028, 489] width 51 height 19
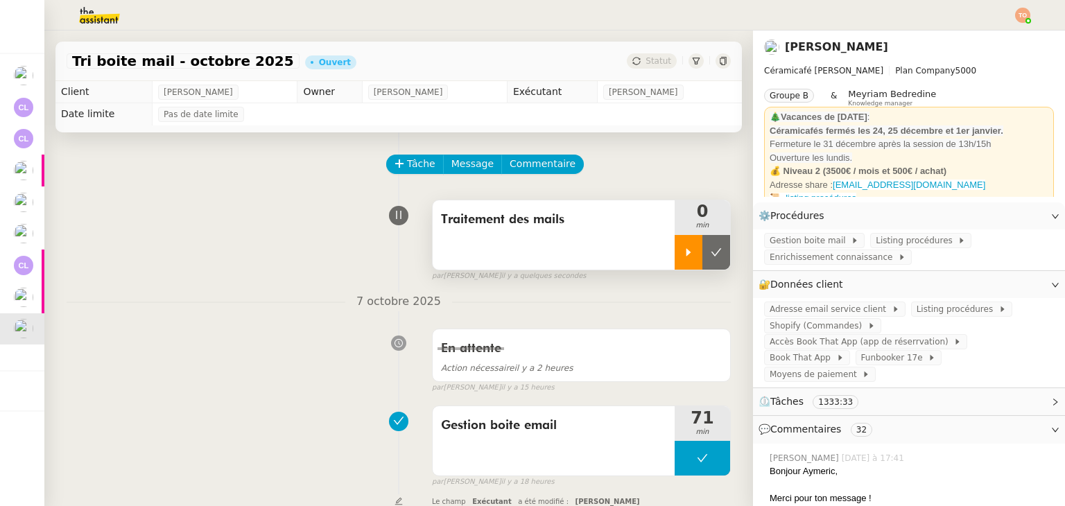
click at [674, 247] on div at bounding box center [688, 252] width 28 height 35
click at [820, 306] on span "Adresse email service client" at bounding box center [830, 309] width 122 height 14
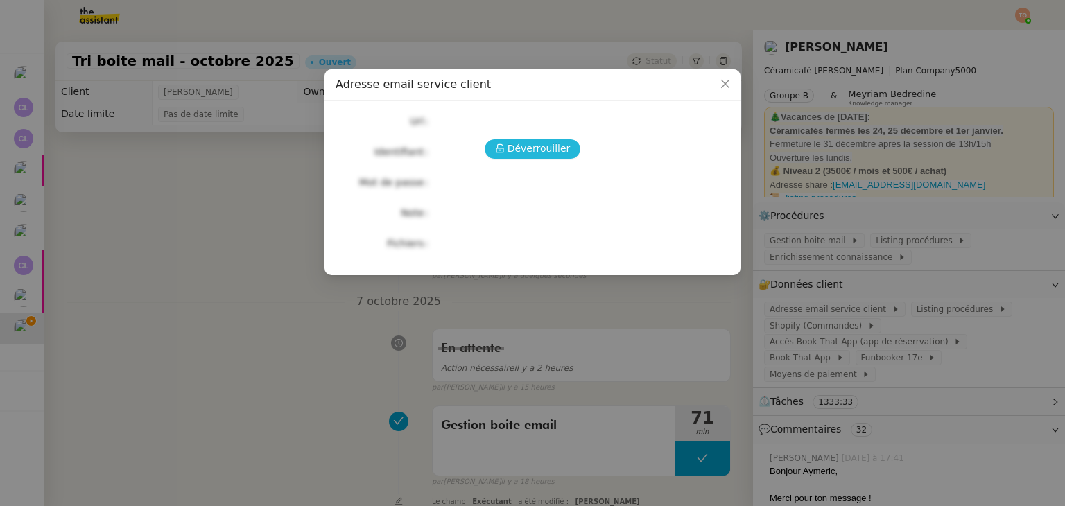
click at [526, 155] on span "Déverrouiller" at bounding box center [538, 149] width 63 height 16
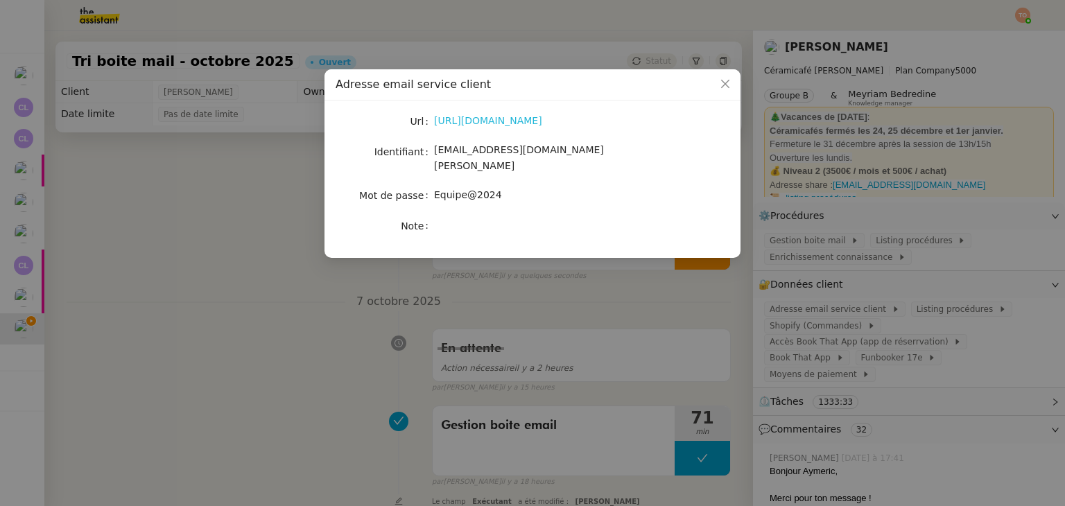
click at [532, 125] on link "[URL][DOMAIN_NAME]" at bounding box center [488, 120] width 108 height 11
drag, startPoint x: 604, startPoint y: 110, endPoint x: 604, endPoint y: 119, distance: 9.0
click at [604, 109] on div "Url [URL][DOMAIN_NAME] Identifiant [EMAIL_ADDRESS][DOMAIN_NAME][PERSON_NAME] Mo…" at bounding box center [532, 179] width 416 height 157
click at [542, 118] on link "[URL][DOMAIN_NAME]" at bounding box center [488, 120] width 108 height 11
click at [521, 150] on span "[EMAIL_ADDRESS][DOMAIN_NAME][PERSON_NAME]" at bounding box center [519, 157] width 170 height 27
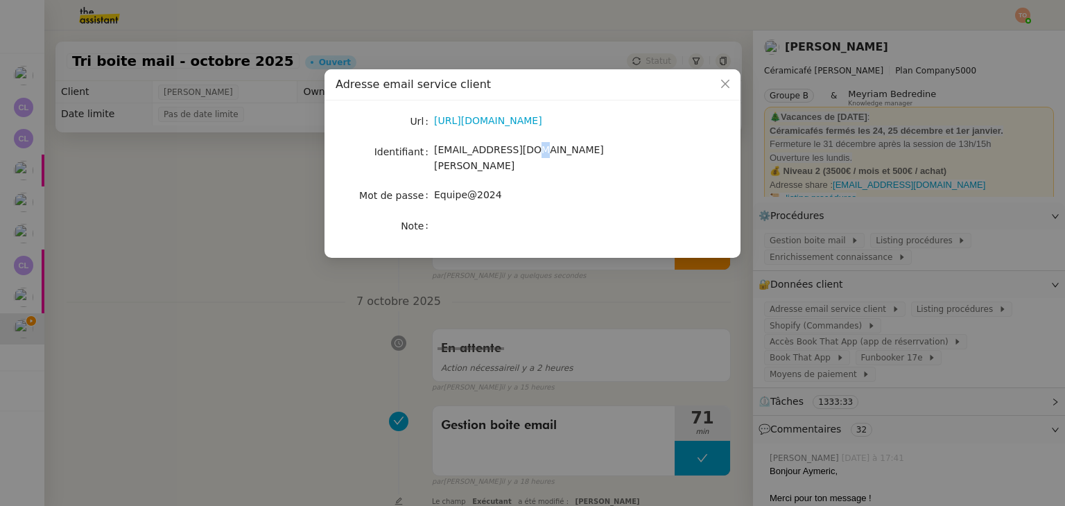
click at [521, 149] on span "[EMAIL_ADDRESS][DOMAIN_NAME][PERSON_NAME]" at bounding box center [519, 157] width 170 height 27
copy span "[EMAIL_ADDRESS][DOMAIN_NAME][PERSON_NAME]"
click at [480, 189] on span "Equipe@2024" at bounding box center [468, 194] width 68 height 11
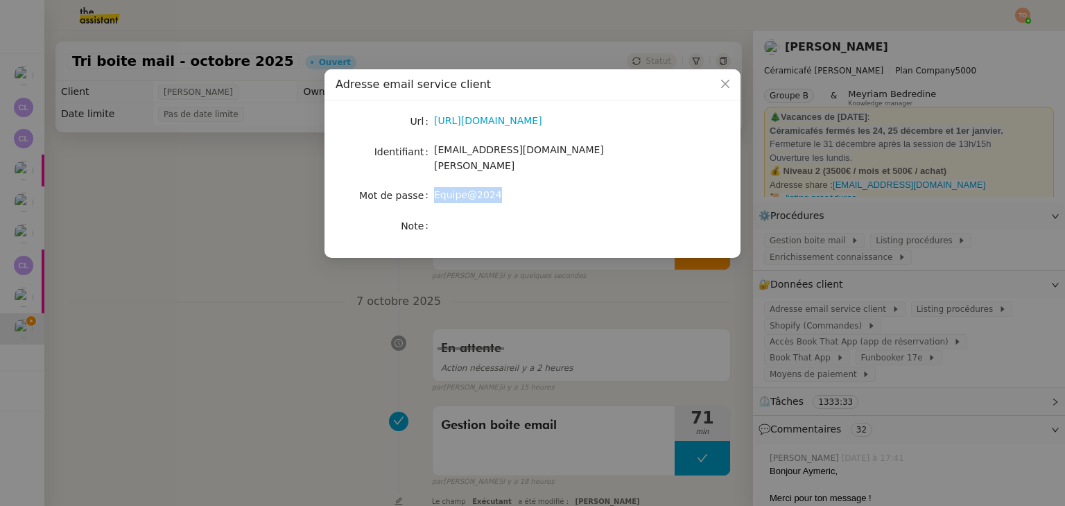
click at [480, 189] on span "Equipe@2024" at bounding box center [468, 194] width 68 height 11
copy span "Equipe@2024"
click at [818, 222] on nz-modal-container "Adresse email service client Url [URL][DOMAIN_NAME] Identifiant [EMAIL_ADDRESS]…" at bounding box center [532, 253] width 1065 height 506
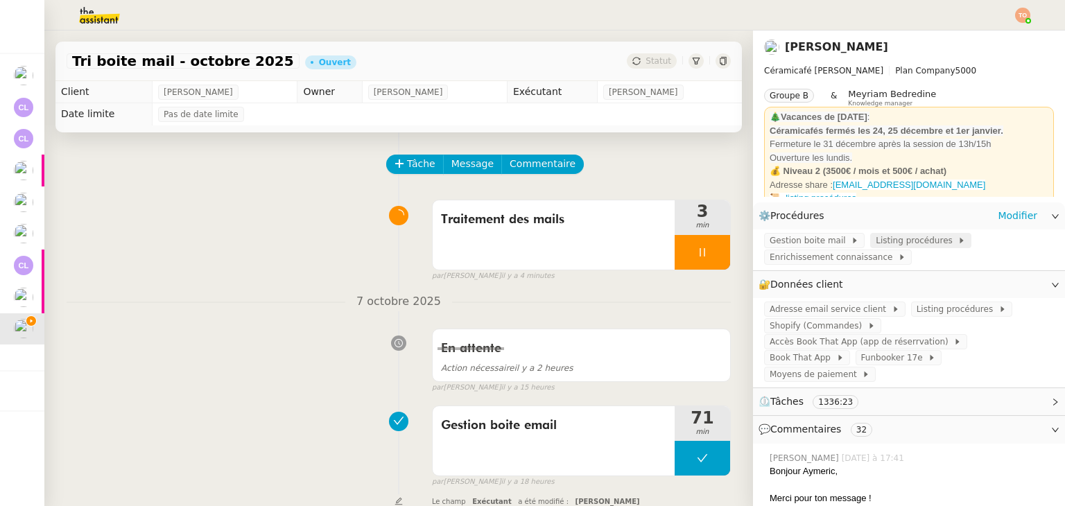
click at [876, 236] on span "Listing procédures" at bounding box center [916, 241] width 82 height 14
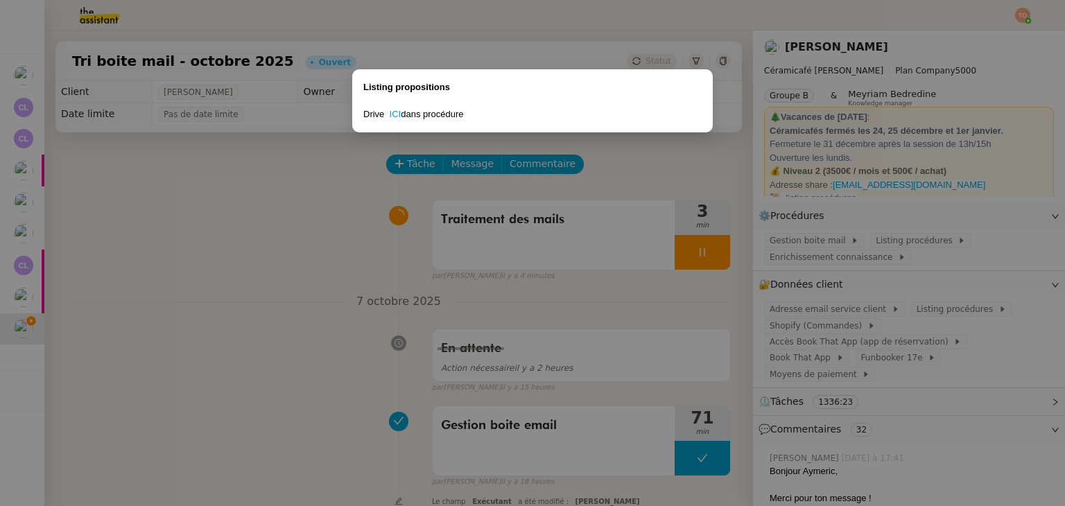
click at [405, 115] on div "Drive ICI dans procédure" at bounding box center [532, 114] width 338 height 14
click at [400, 114] on link "ICI" at bounding box center [396, 114] width 12 height 10
